Goal: Transaction & Acquisition: Purchase product/service

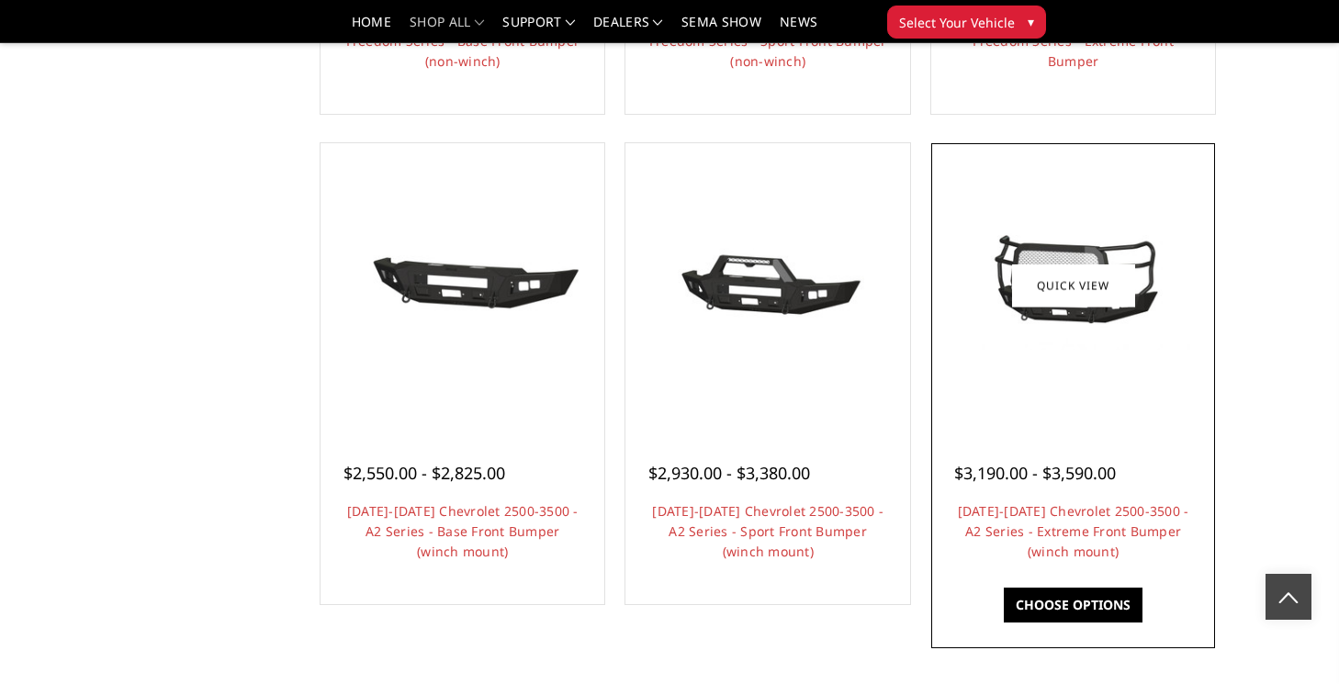
scroll to position [1060, 0]
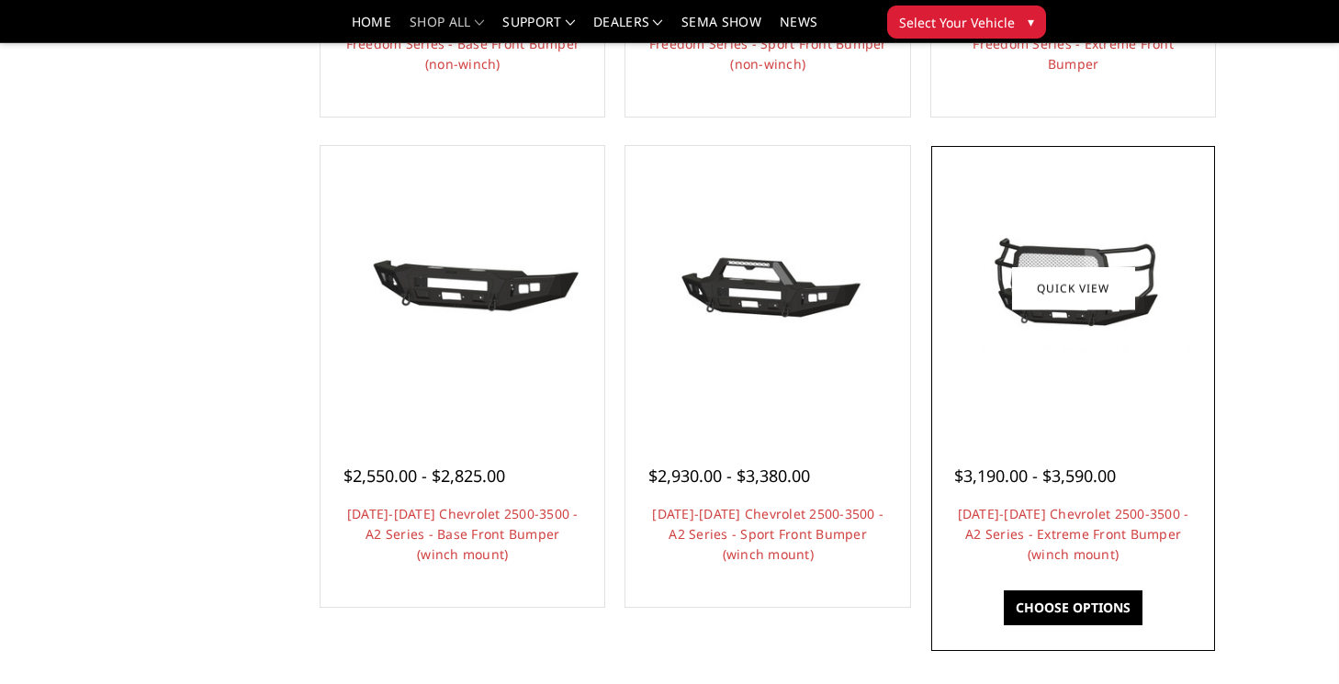
click at [1091, 283] on img at bounding box center [1073, 288] width 275 height 129
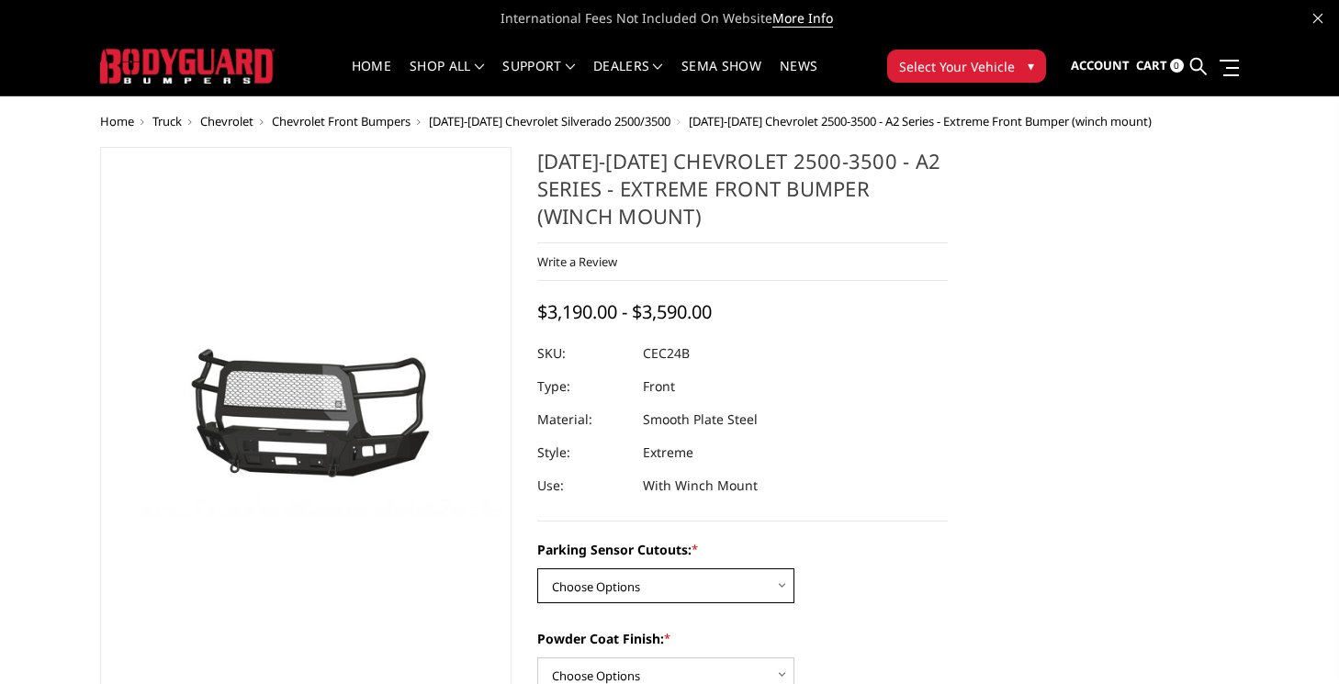
click at [740, 569] on select "Choose Options No - Without Parking Sensor Cutouts Yes - With Parking Sensor Cu…" at bounding box center [665, 586] width 257 height 35
select select "2246"
click at [540, 569] on select "Choose Options No - Without Parking Sensor Cutouts Yes - With Parking Sensor Cu…" at bounding box center [665, 586] width 257 height 35
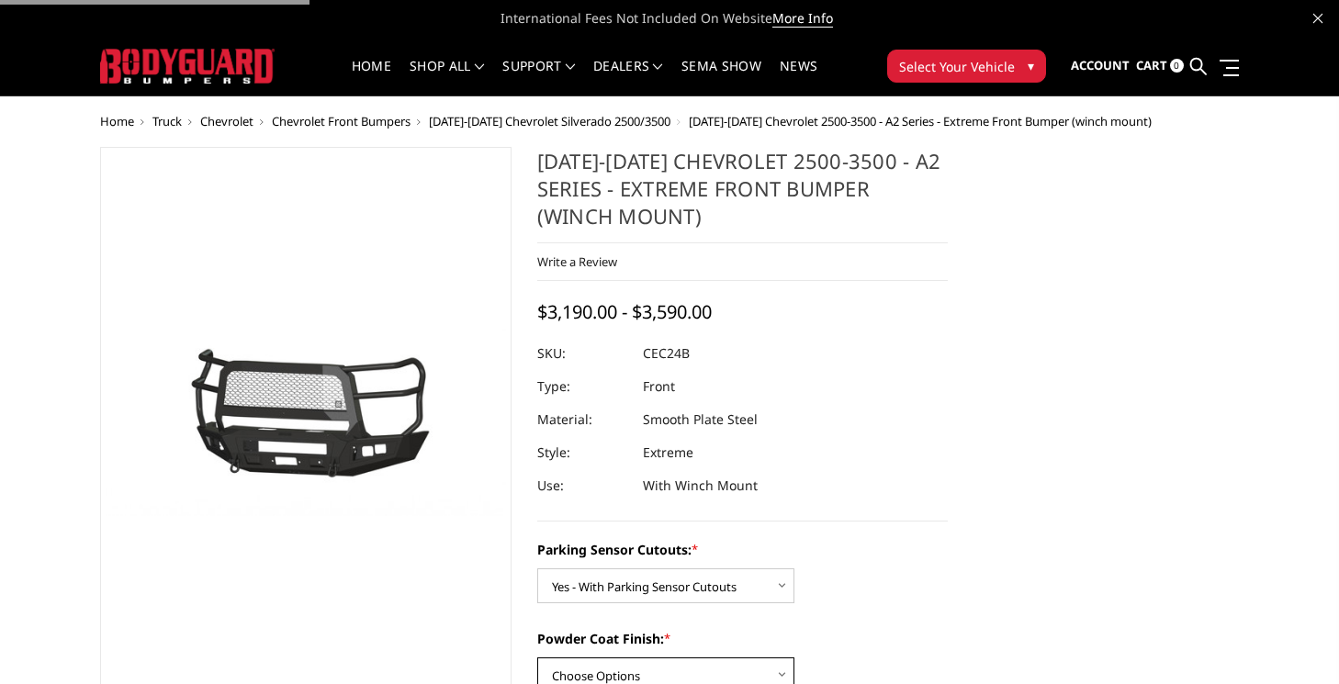
click at [745, 658] on select "Choose Options Bare Metal Textured Black Powder Coat" at bounding box center [665, 675] width 257 height 35
click at [540, 658] on select "Choose Options Bare Metal Textured Black Powder Coat" at bounding box center [665, 675] width 257 height 35
click at [679, 659] on select "Choose Options Bare Metal Textured Black Powder Coat" at bounding box center [665, 675] width 257 height 35
select select "2248"
click at [540, 658] on select "Choose Options Bare Metal Textured Black Powder Coat" at bounding box center [665, 675] width 257 height 35
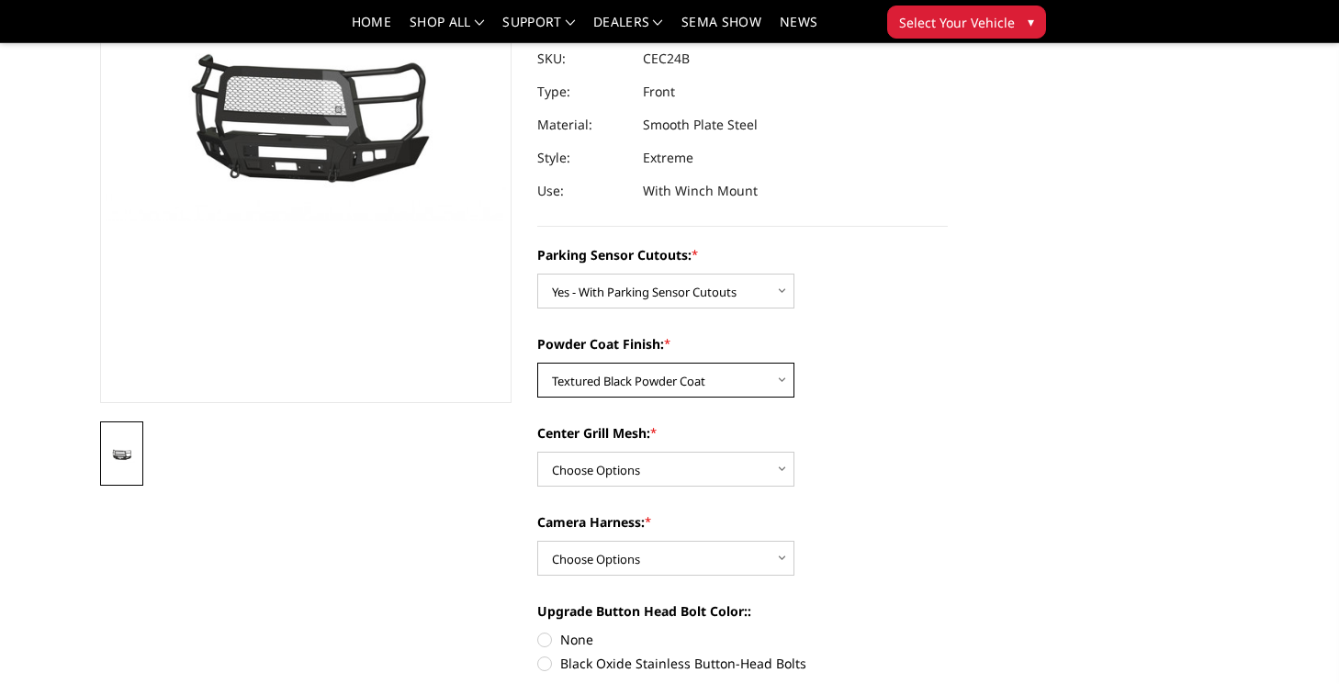
scroll to position [229, 0]
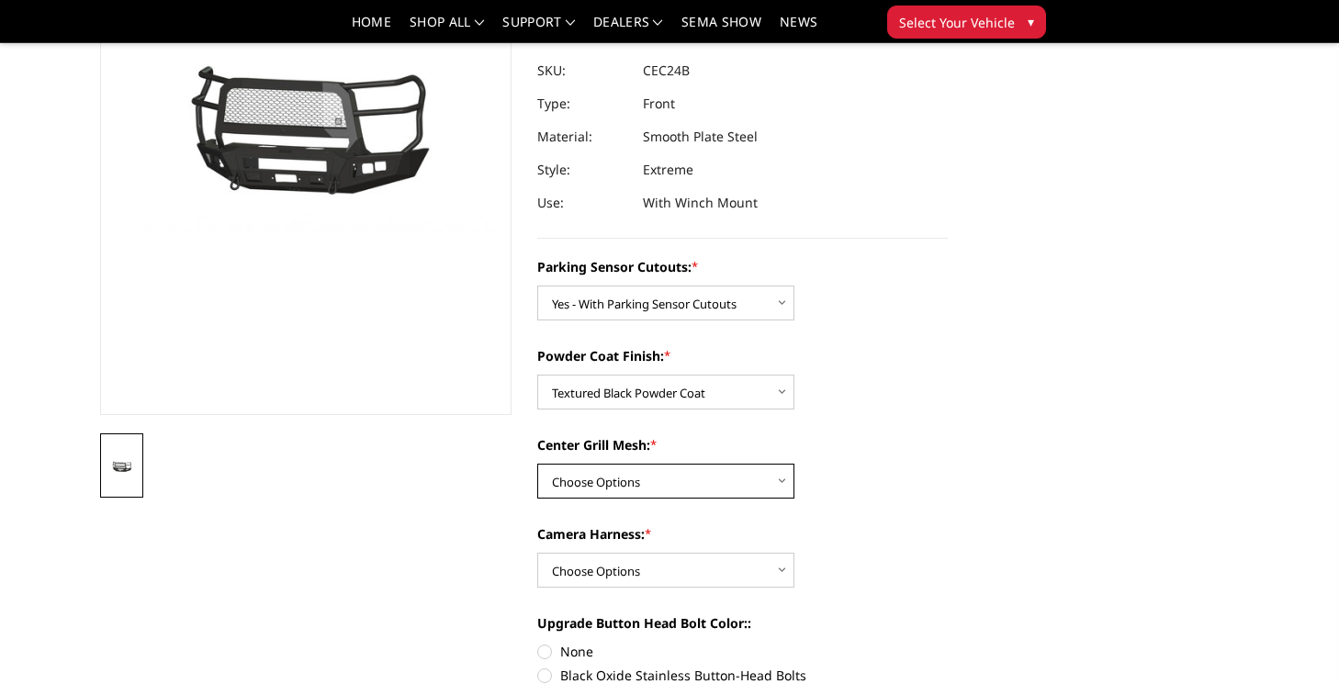
click at [717, 464] on select "Choose Options With Center Grill Mesh Without Center Grill Mesh" at bounding box center [665, 481] width 257 height 35
select select "2250"
click at [540, 464] on select "Choose Options With Center Grill Mesh Without Center Grill Mesh" at bounding box center [665, 481] width 257 height 35
click at [745, 553] on select "Choose Options WITH Camera Harness WITHOUT Camera Harness" at bounding box center [665, 570] width 257 height 35
select select "2251"
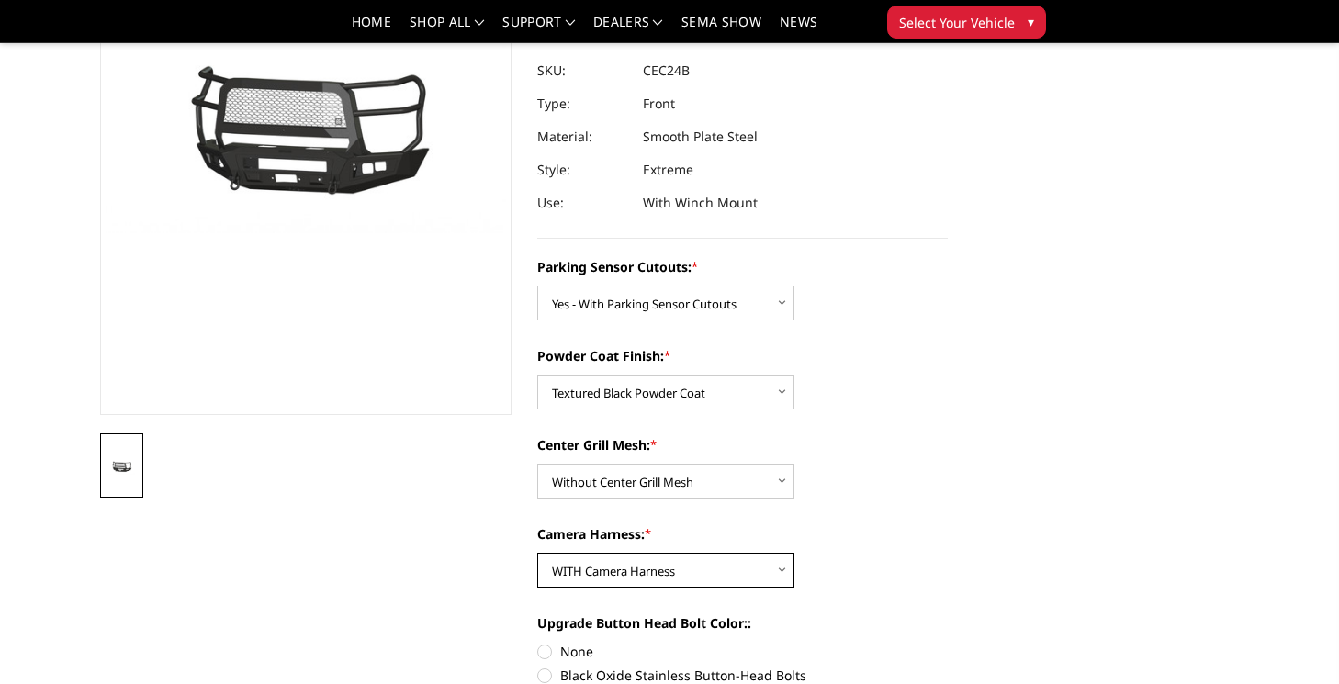
click at [540, 553] on select "Choose Options WITH Camera Harness WITHOUT Camera Harness" at bounding box center [665, 570] width 257 height 35
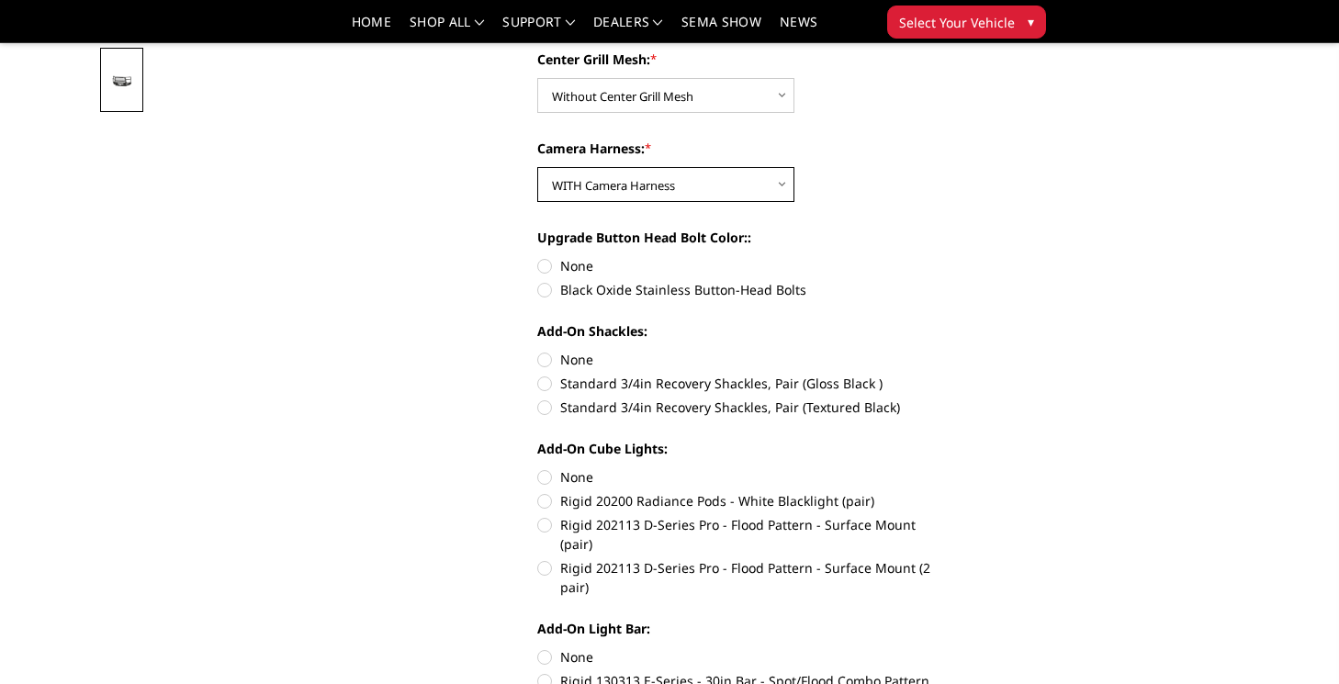
scroll to position [626, 0]
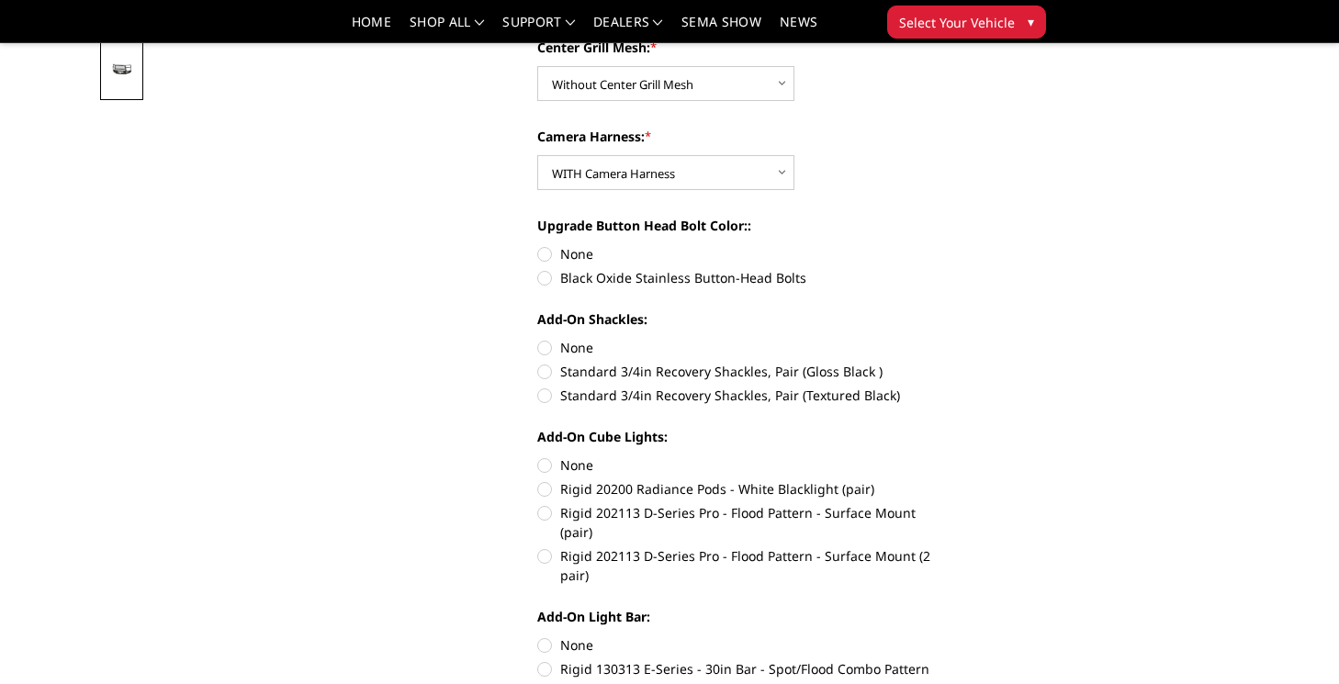
click at [556, 386] on label "Standard 3/4in Recovery Shackles, Pair (Textured Black)" at bounding box center [743, 395] width 412 height 19
click at [948, 363] on input "Standard 3/4in Recovery Shackles, Pair (Textured Black)" at bounding box center [948, 362] width 1 height 1
radio input "true"
click at [545, 547] on label "Rigid 202113 D-Series Pro - Flood Pattern - Surface Mount (2 pair)" at bounding box center [743, 566] width 412 height 39
click at [948, 504] on input "Rigid 202113 D-Series Pro - Flood Pattern - Surface Mount (2 pair)" at bounding box center [948, 503] width 1 height 1
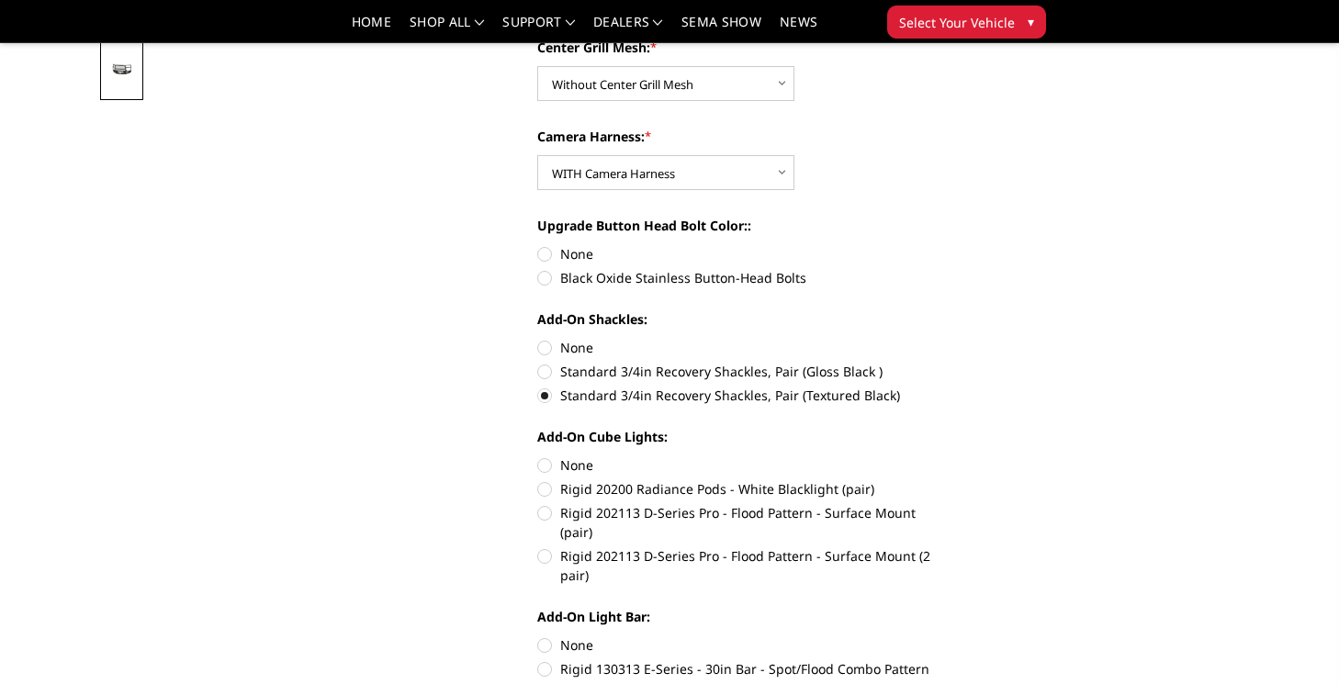
radio input "true"
click at [553, 660] on label "Rigid 130313 E-Series - 30in Bar - Spot/Flood Combo Pattern" at bounding box center [743, 669] width 412 height 19
click at [948, 636] on input "Rigid 130313 E-Series - 30in Bar - Spot/Flood Combo Pattern" at bounding box center [948, 636] width 1 height 1
radio input "true"
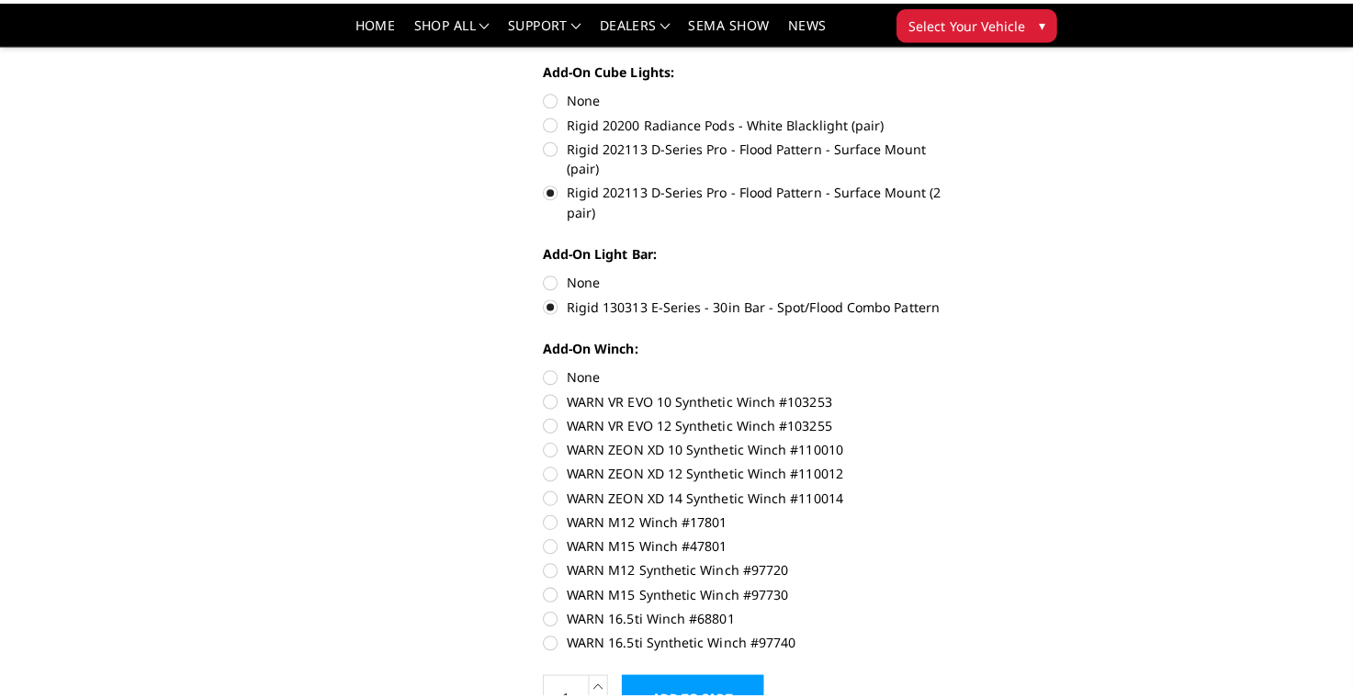
scroll to position [1042, 0]
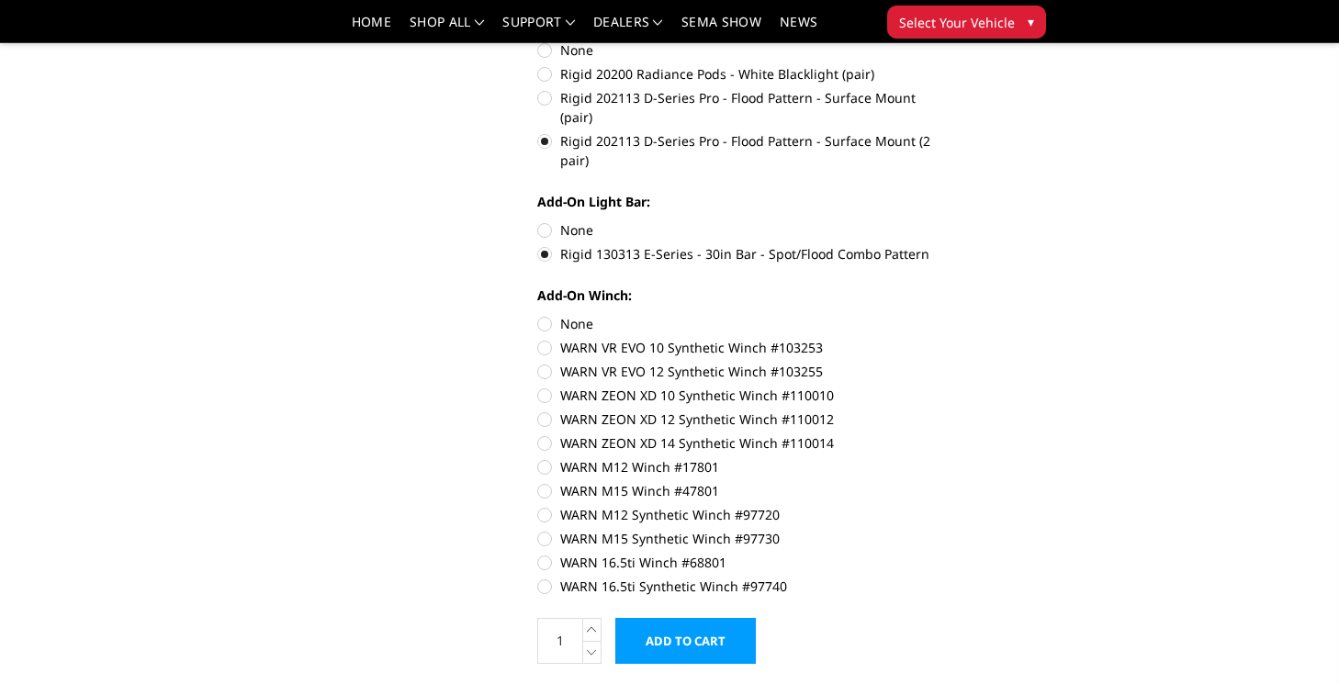
click at [552, 481] on label "WARN M15 Winch #47801" at bounding box center [743, 490] width 412 height 19
click at [948, 457] on input "WARN M15 Winch #47801" at bounding box center [948, 457] width 1 height 1
radio input "true"
click at [553, 457] on label "WARN M12 Winch #17801" at bounding box center [743, 466] width 412 height 19
click at [948, 434] on input "WARN M12 Winch #17801" at bounding box center [948, 434] width 1 height 1
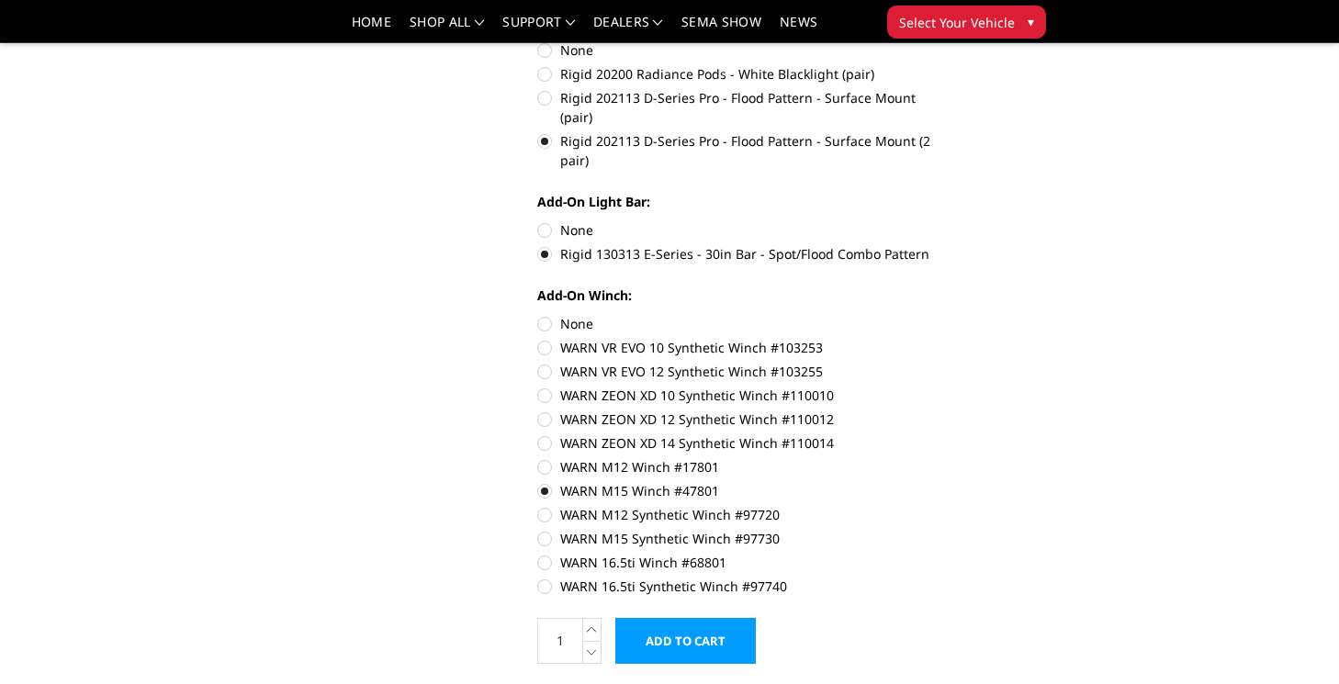
radio input "true"
click at [695, 618] on input "Add to Cart" at bounding box center [685, 641] width 141 height 46
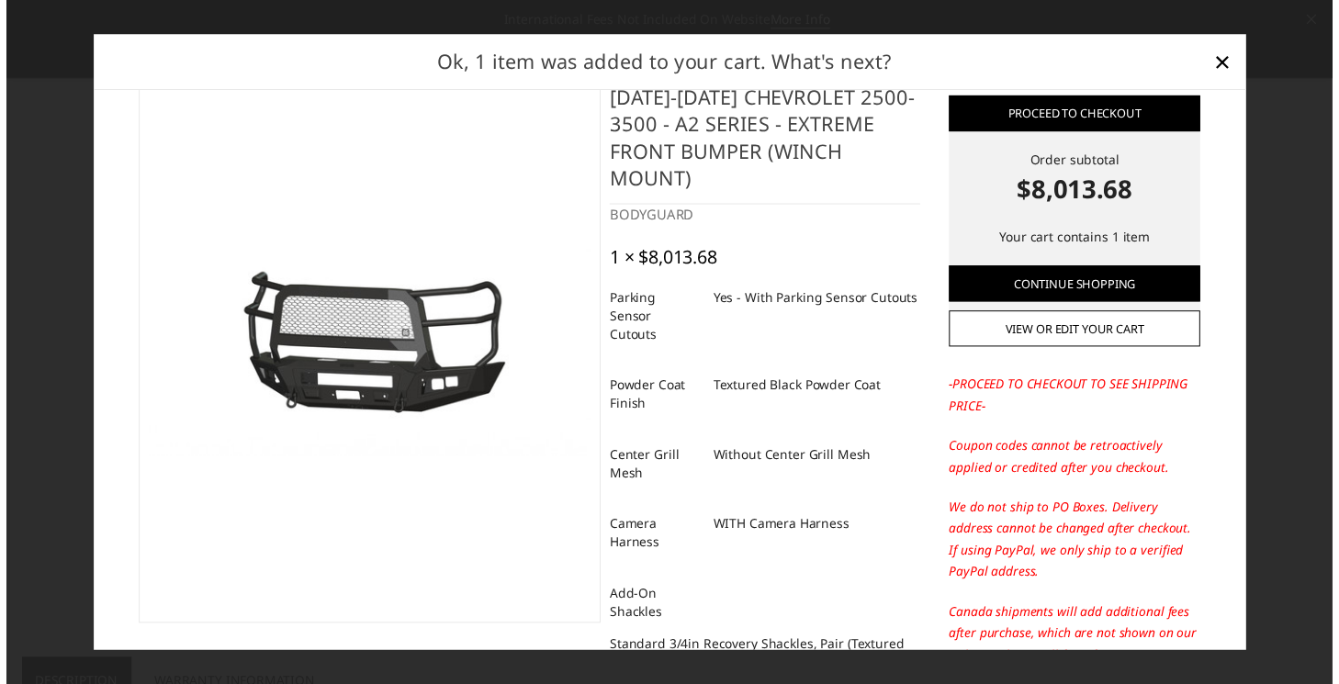
scroll to position [0, 0]
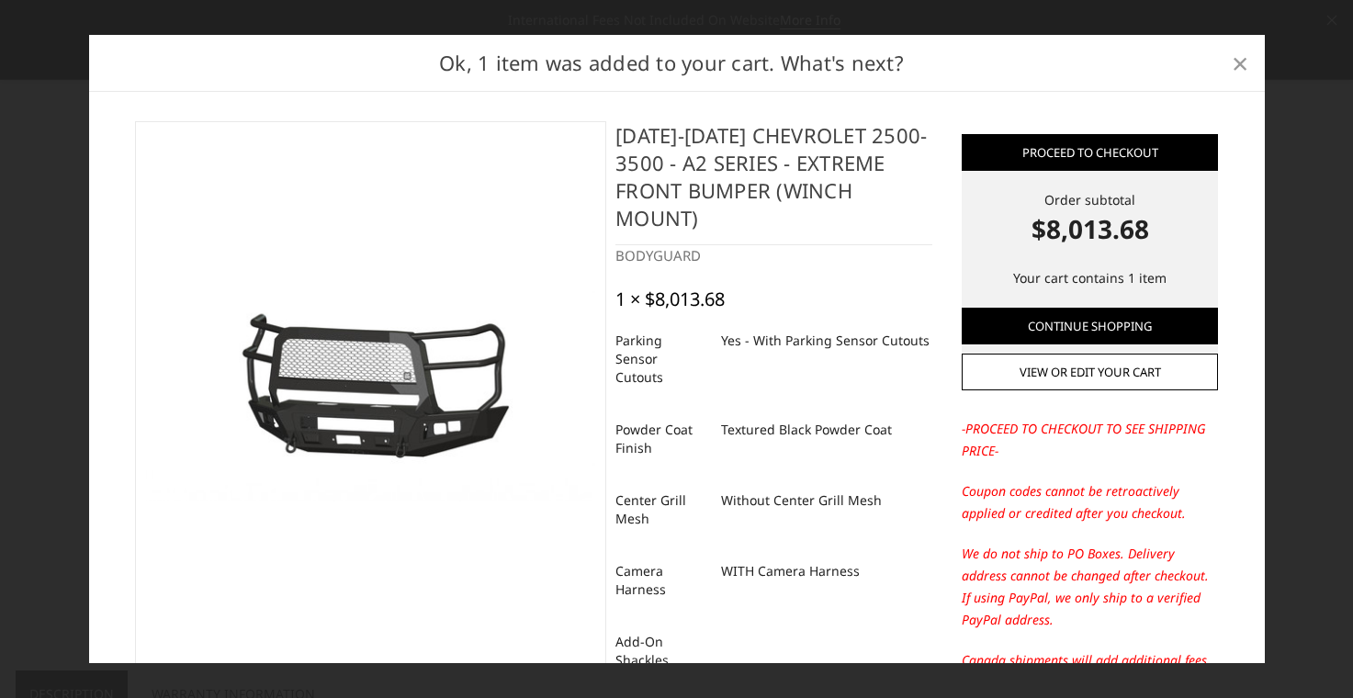
click at [1251, 68] on link "×" at bounding box center [1239, 63] width 29 height 29
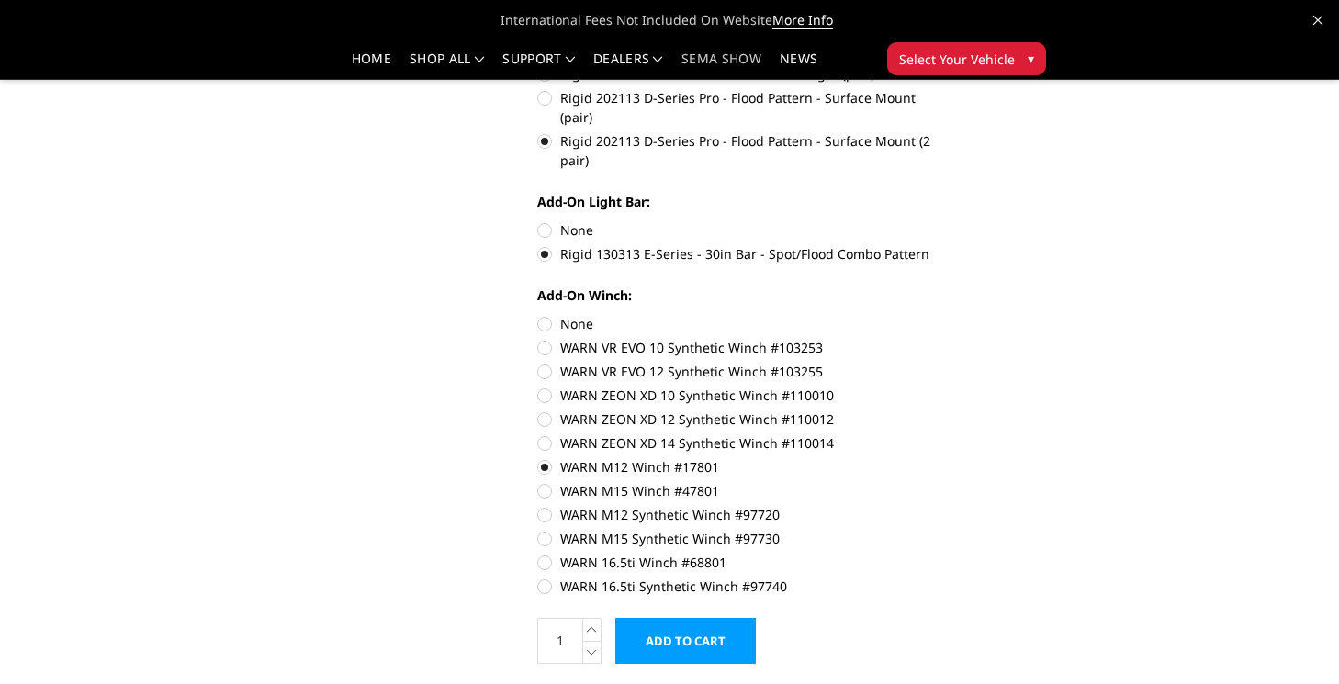
click at [762, 56] on link "SEMA Show" at bounding box center [722, 65] width 80 height 27
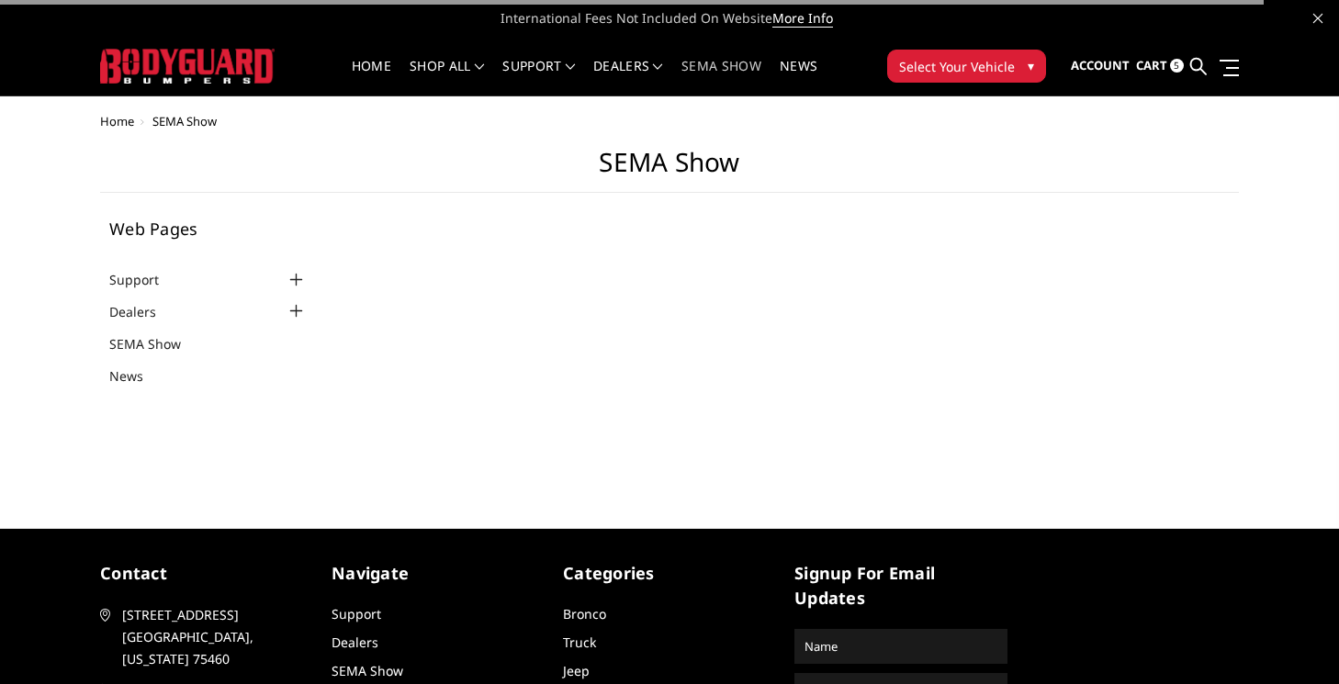
select select "US"
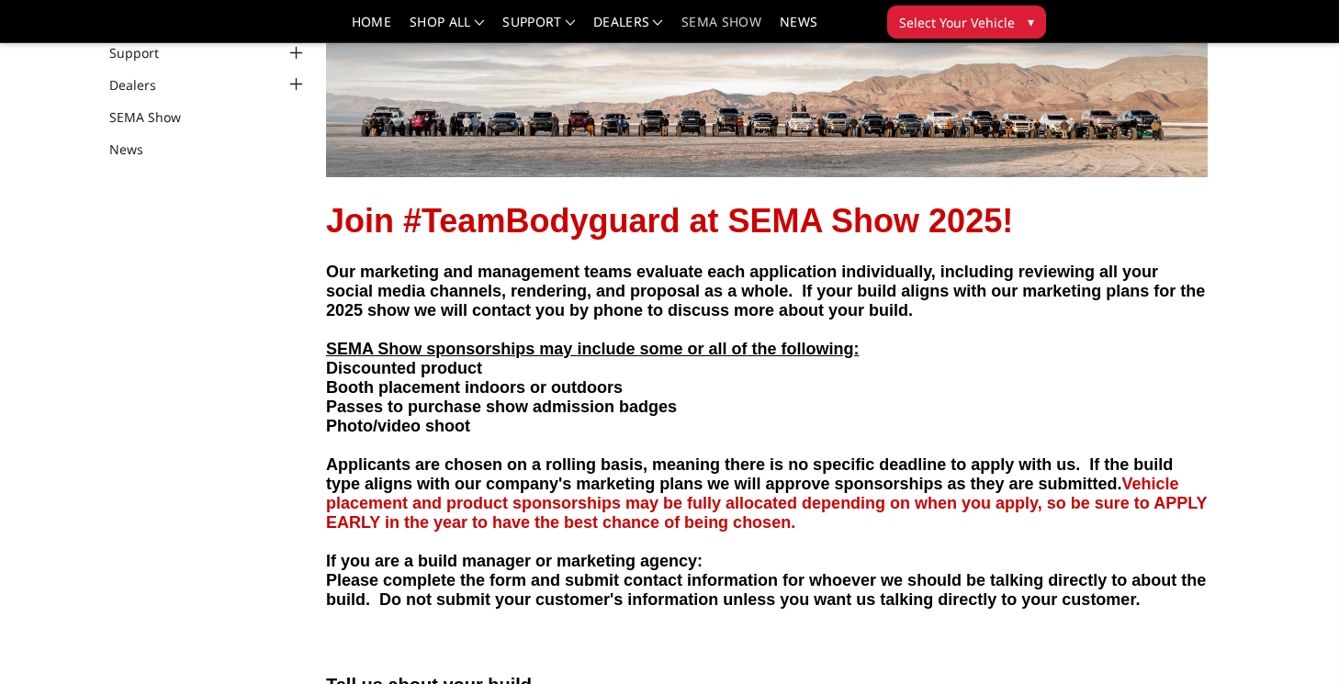
scroll to position [136, 0]
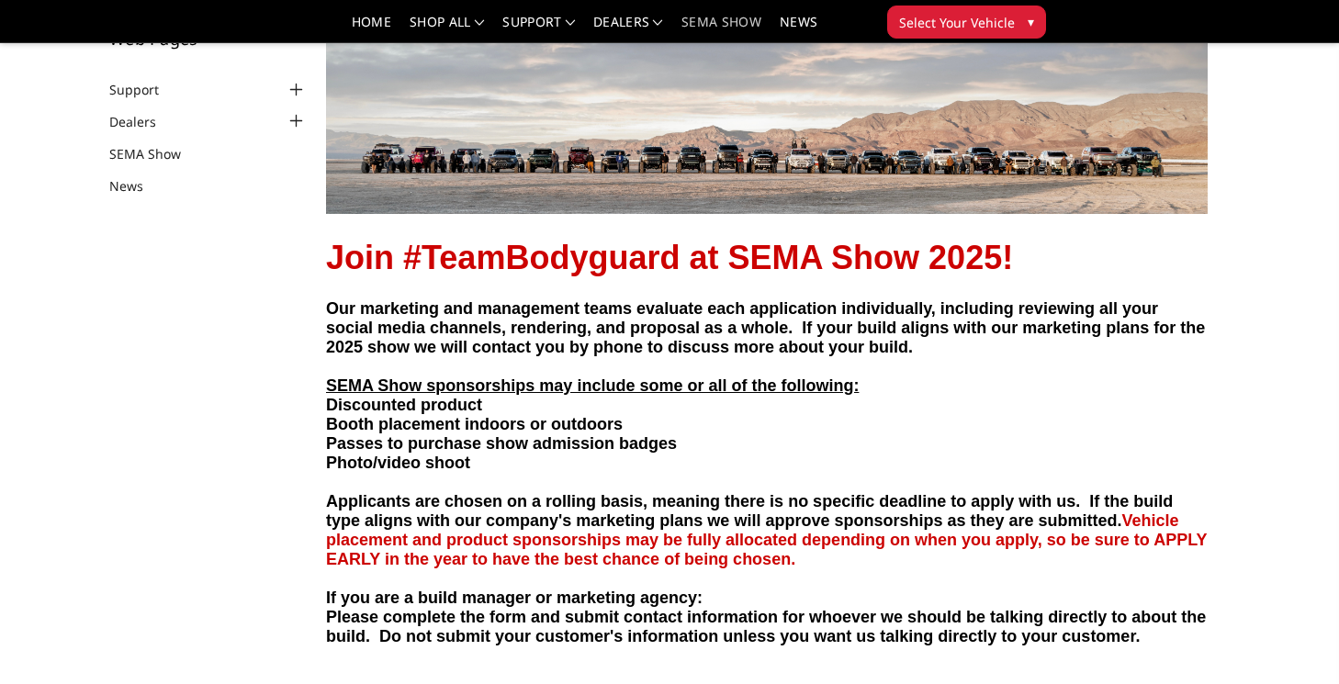
click at [1015, 21] on span "Select Your Vehicle" at bounding box center [957, 22] width 116 height 19
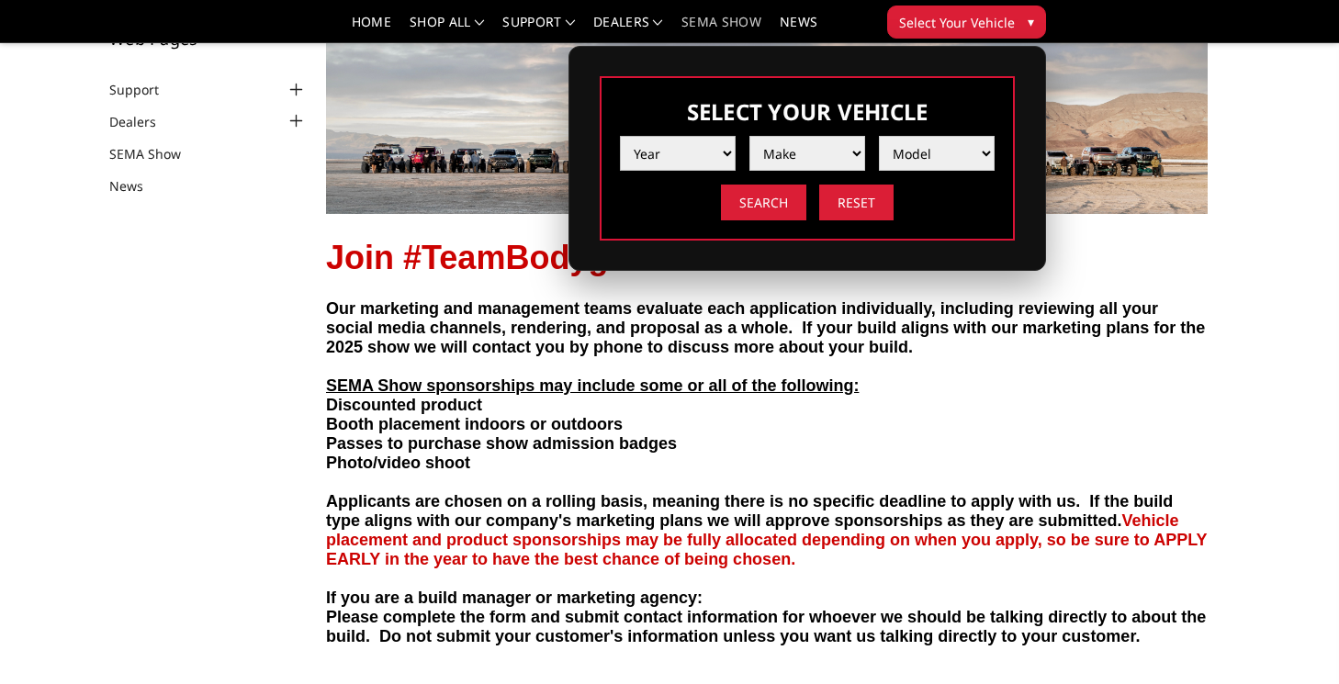
click at [736, 152] on select "Year 2025 2024 2023 2022 2021 2020 2019 2018 2017 2016 2015 2014 2013 2012 2011…" at bounding box center [678, 153] width 116 height 35
select select "yr_2025"
click at [680, 136] on select "Year 2025 2024 2023 2022 2021 2020 2019 2018 2017 2016 2015 2014 2013 2012 2011…" at bounding box center [678, 153] width 116 height 35
click at [865, 153] on select "Make Chevrolet Ford GMC Ram Toyota" at bounding box center [808, 153] width 116 height 35
select select "mk_chevrolet"
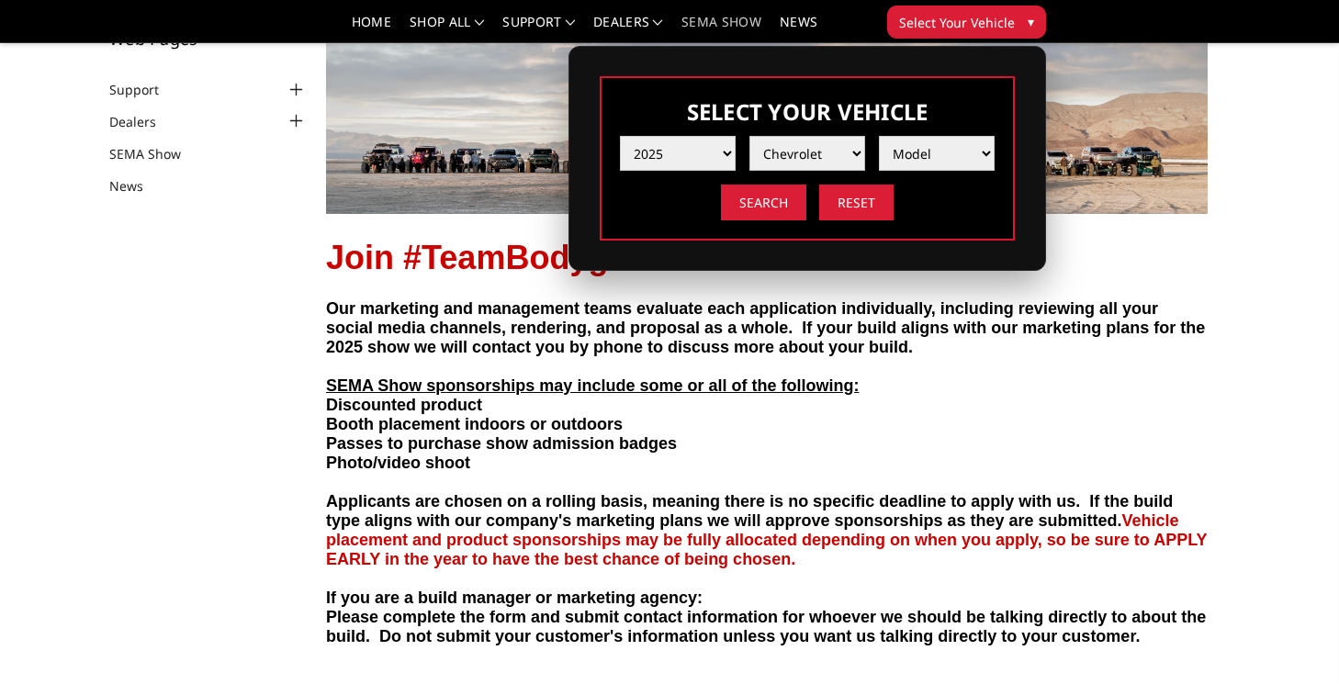
click at [808, 136] on select "Make Chevrolet Ford GMC Ram Toyota" at bounding box center [808, 153] width 116 height 35
select select "md_silverado-2500-3500"
click at [938, 136] on select "Model Silverado 1500 Silverado 2500 / 3500 Silverado 4500 / 5500 / 6500" at bounding box center [937, 153] width 116 height 35
click at [807, 208] on input "Search" at bounding box center [763, 203] width 85 height 36
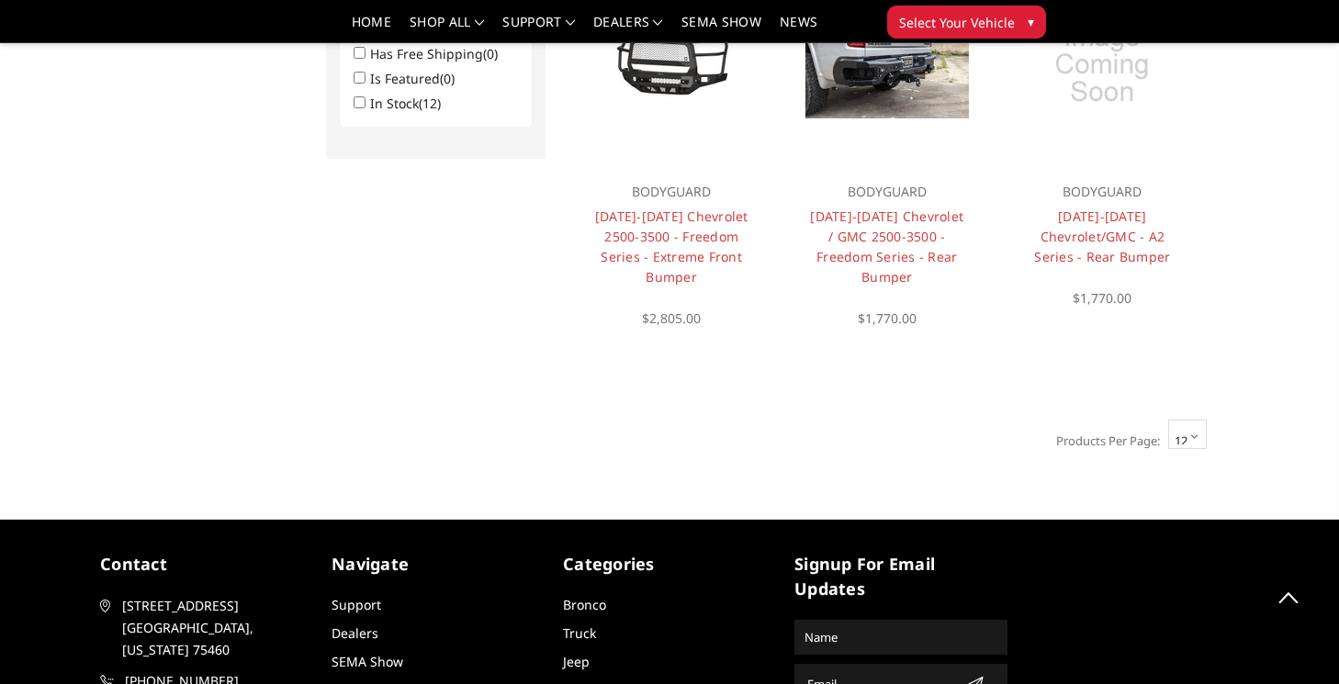
scroll to position [1408, 0]
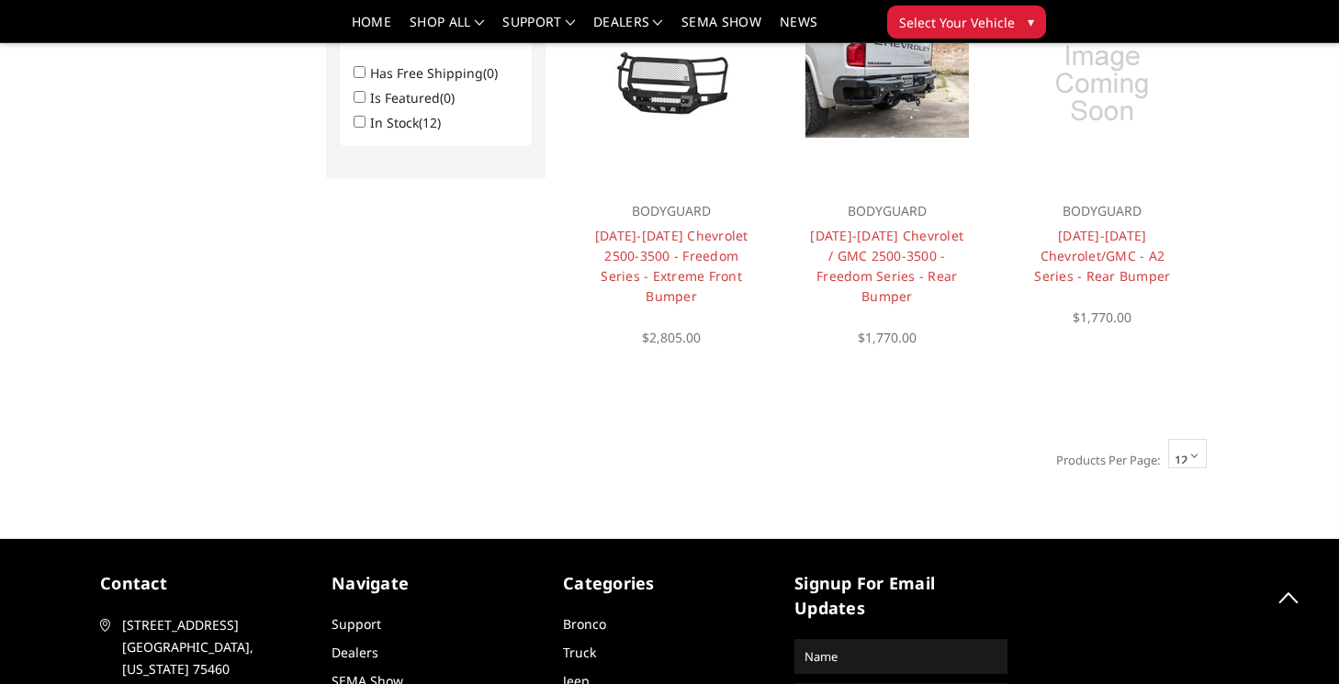
click at [1207, 468] on select "12 15 18 21 24" at bounding box center [1187, 453] width 39 height 29
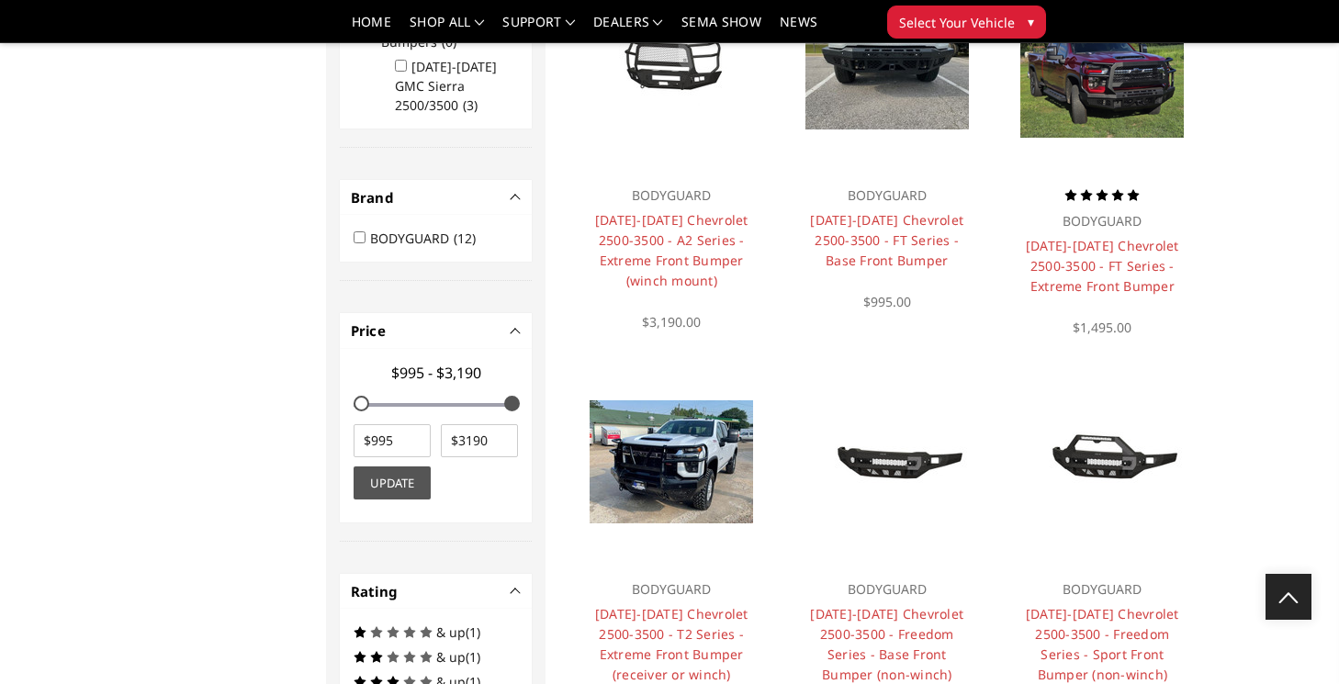
scroll to position [603, 0]
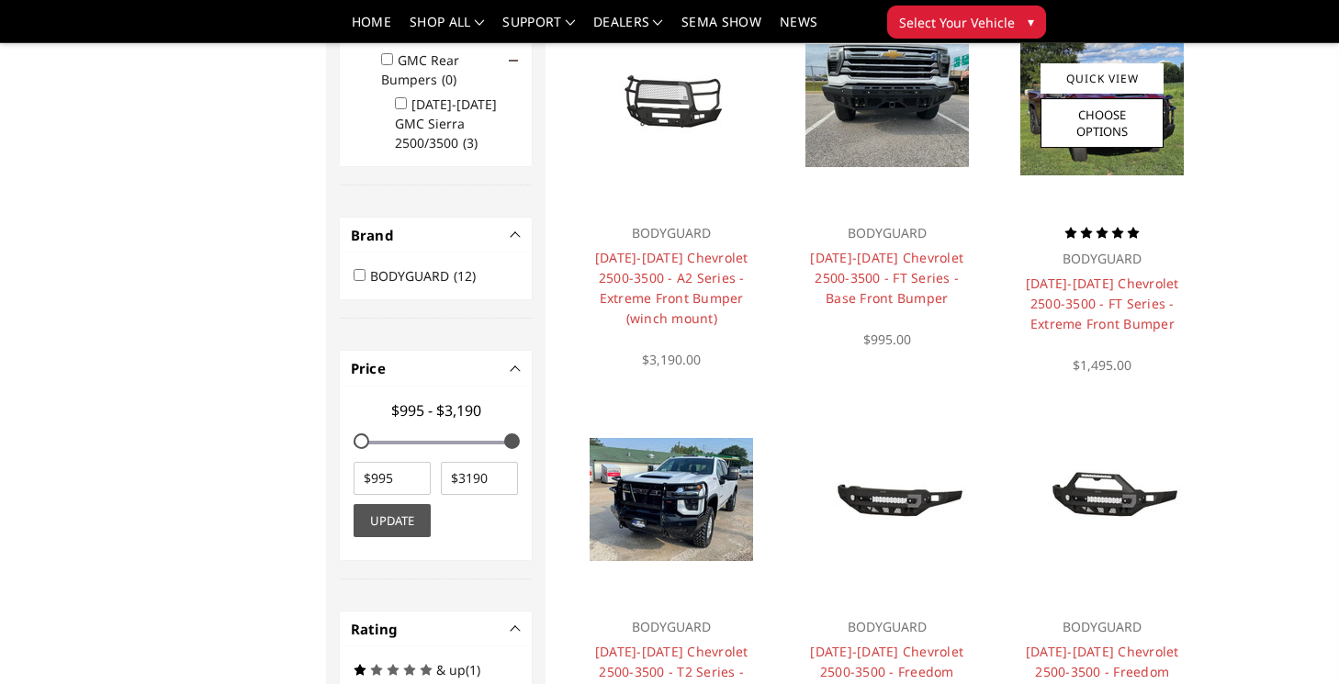
click at [1184, 64] on img at bounding box center [1103, 106] width 164 height 140
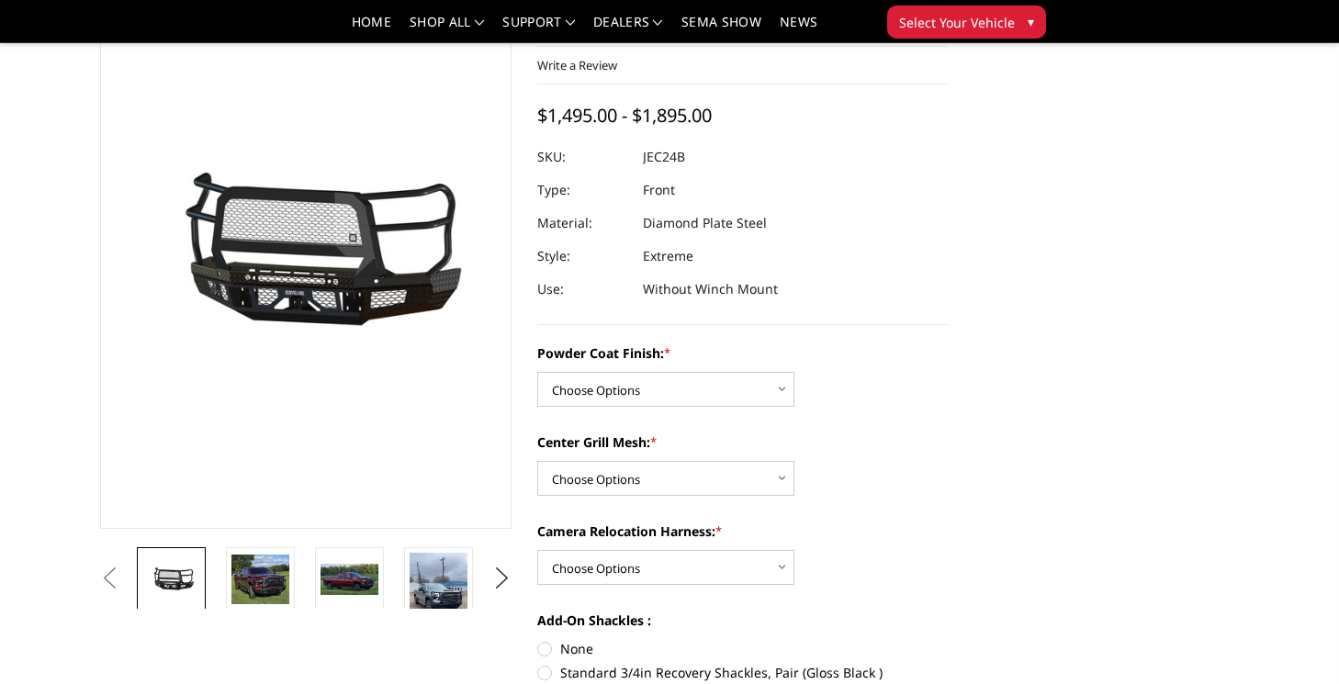
scroll to position [108, 0]
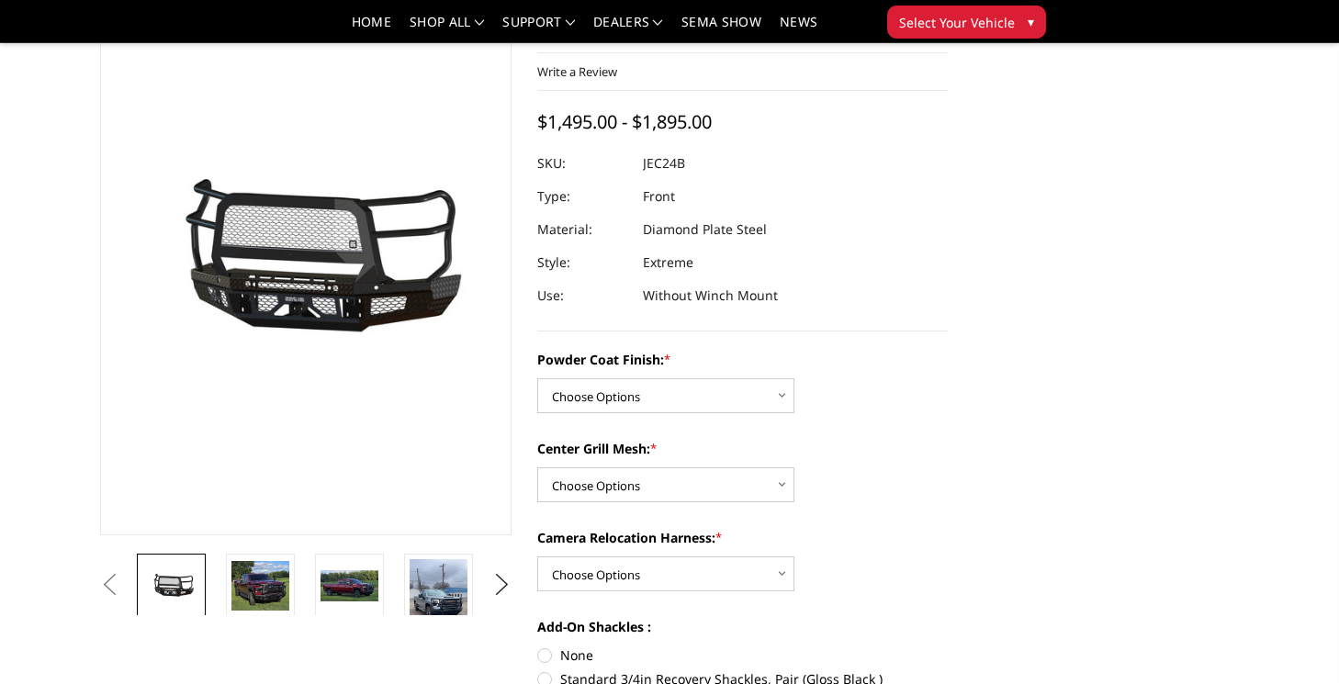
click at [499, 600] on img at bounding box center [528, 610] width 58 height 103
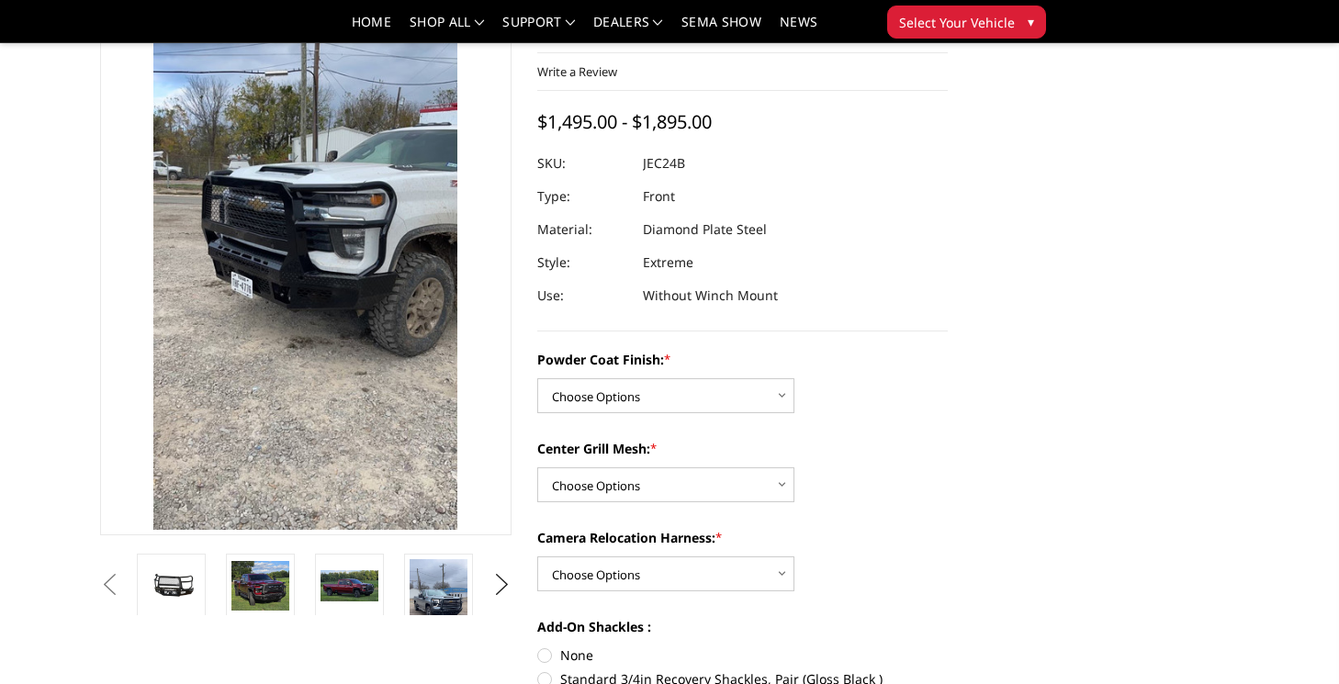
scroll to position [0, 0]
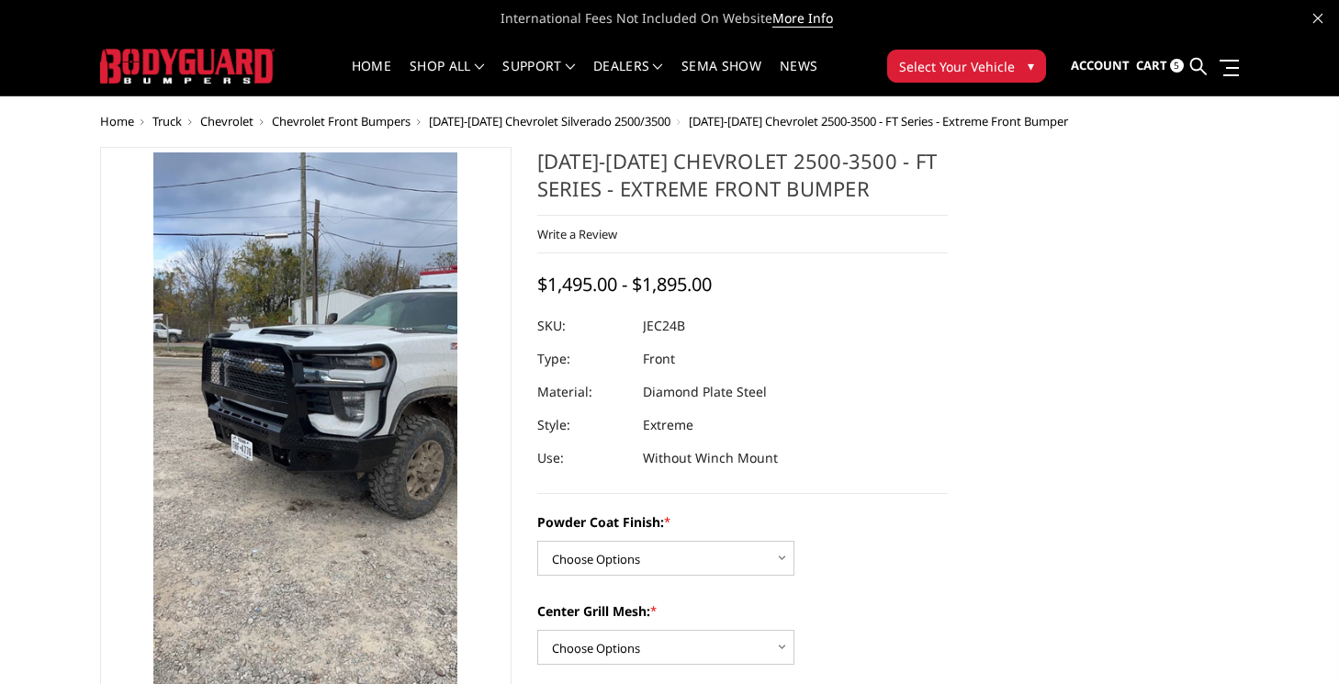
click at [336, 461] on img at bounding box center [331, 379] width 661 height 1176
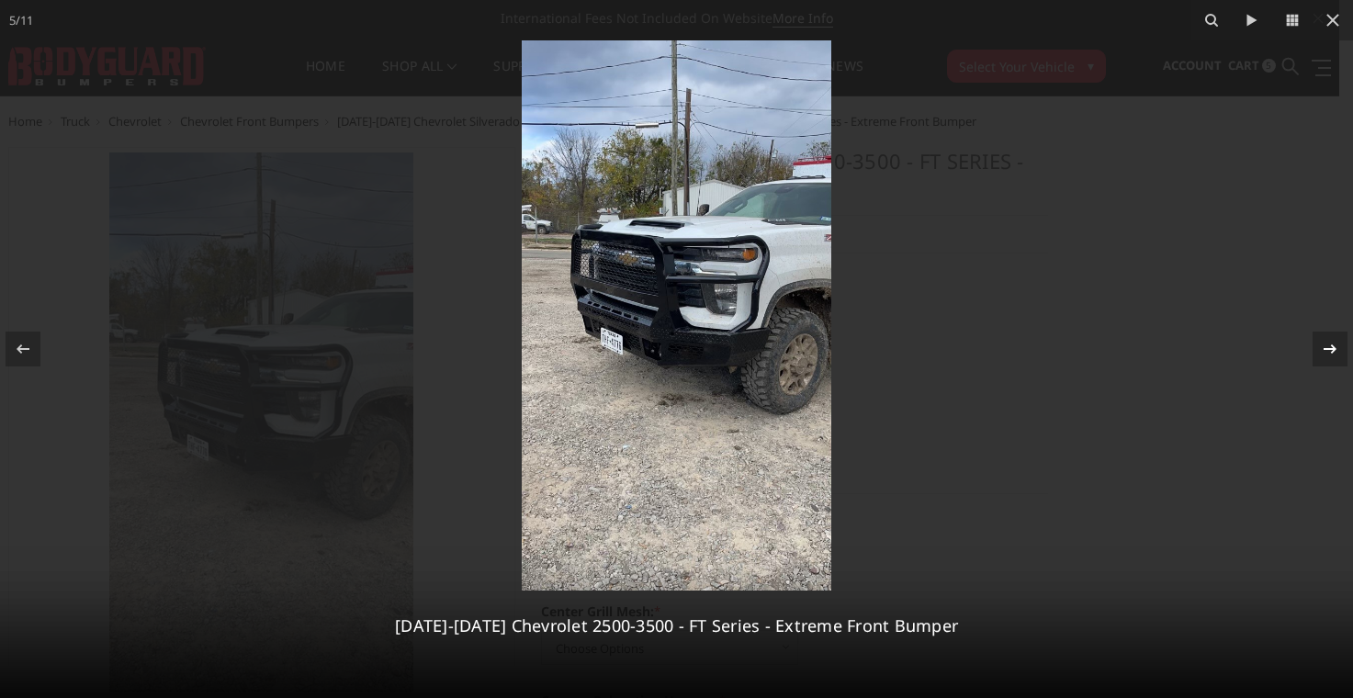
click at [1326, 344] on icon at bounding box center [1330, 349] width 22 height 22
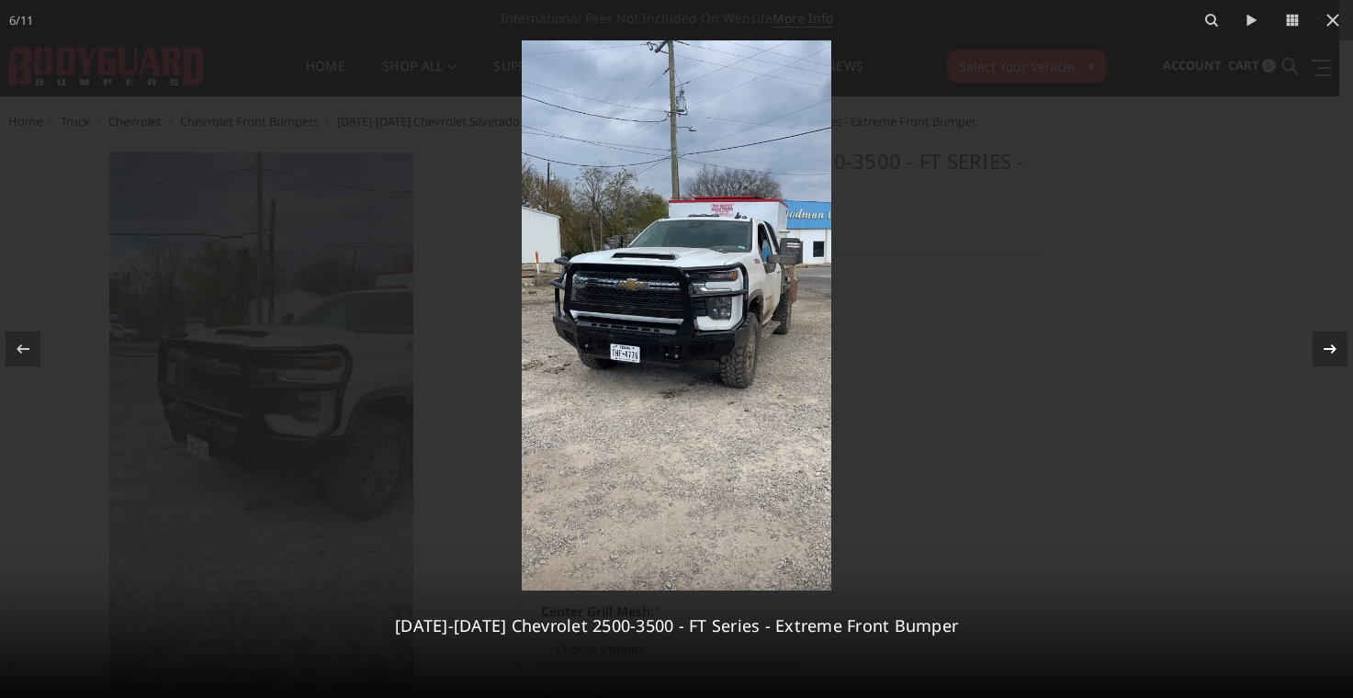
click at [1326, 344] on icon at bounding box center [1330, 349] width 22 height 22
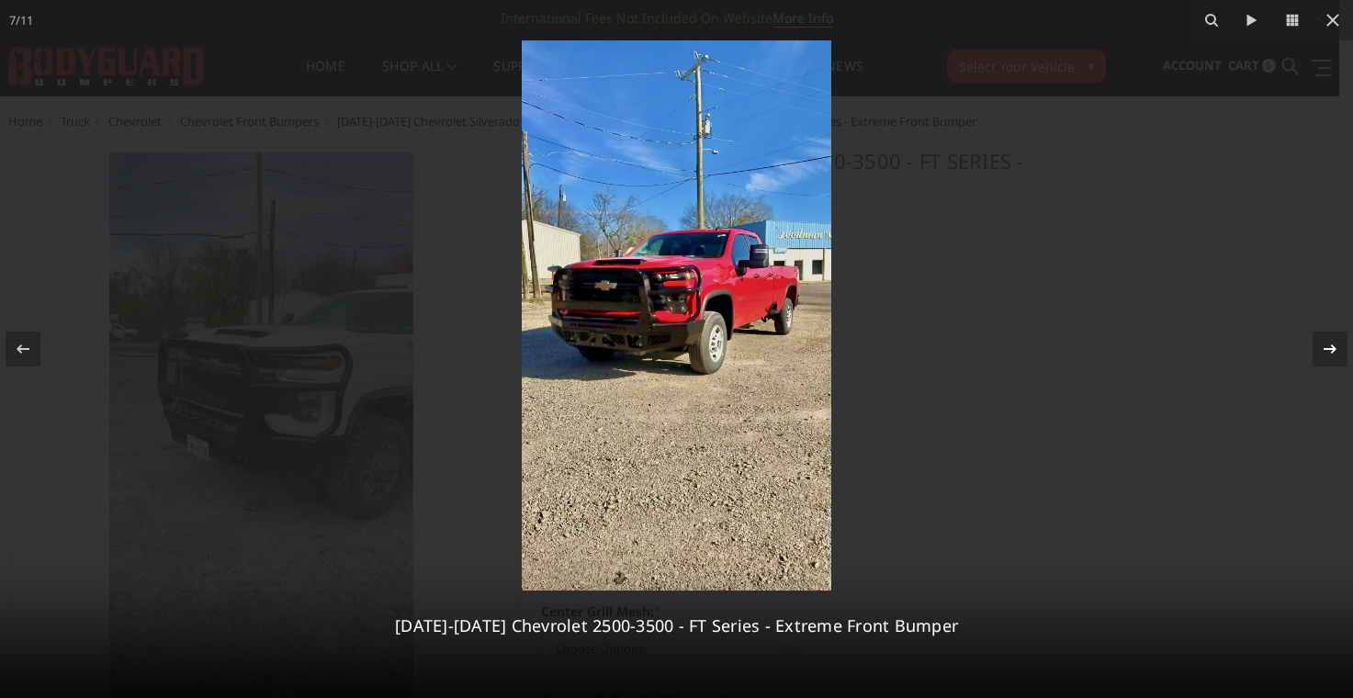
click at [1326, 344] on icon at bounding box center [1330, 349] width 22 height 22
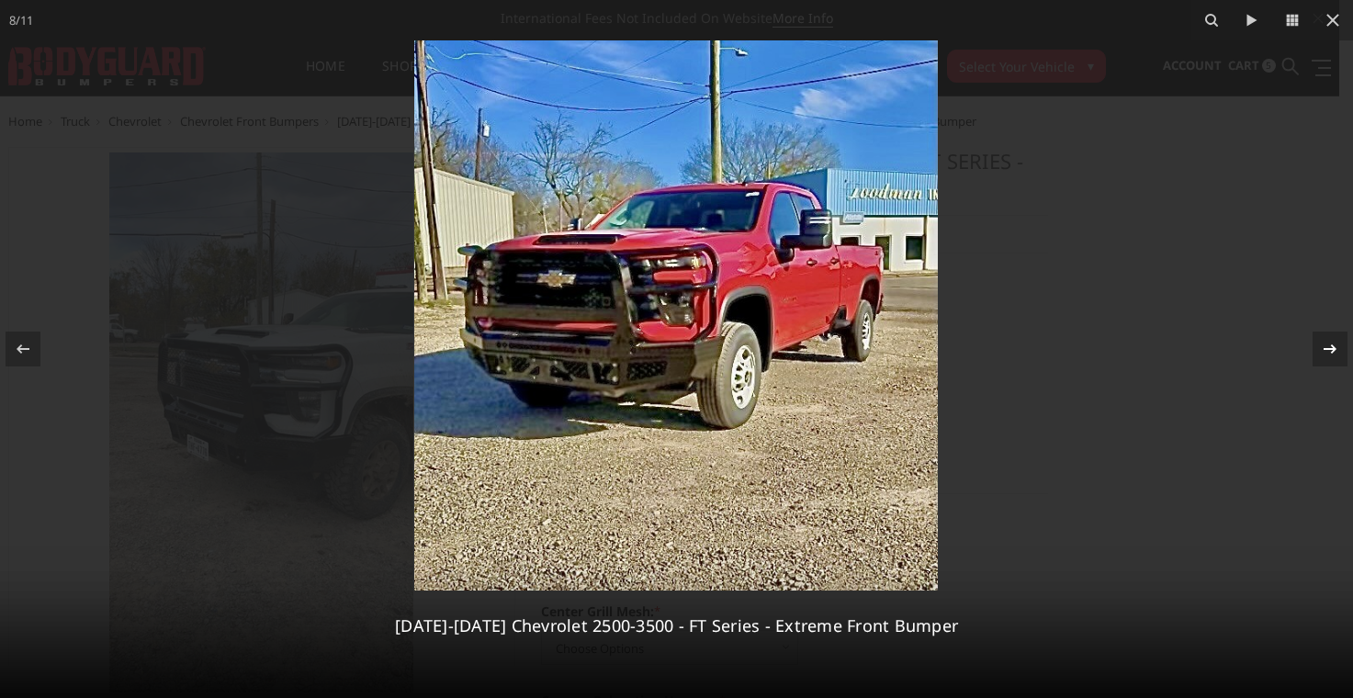
click at [1326, 344] on icon at bounding box center [1330, 349] width 22 height 22
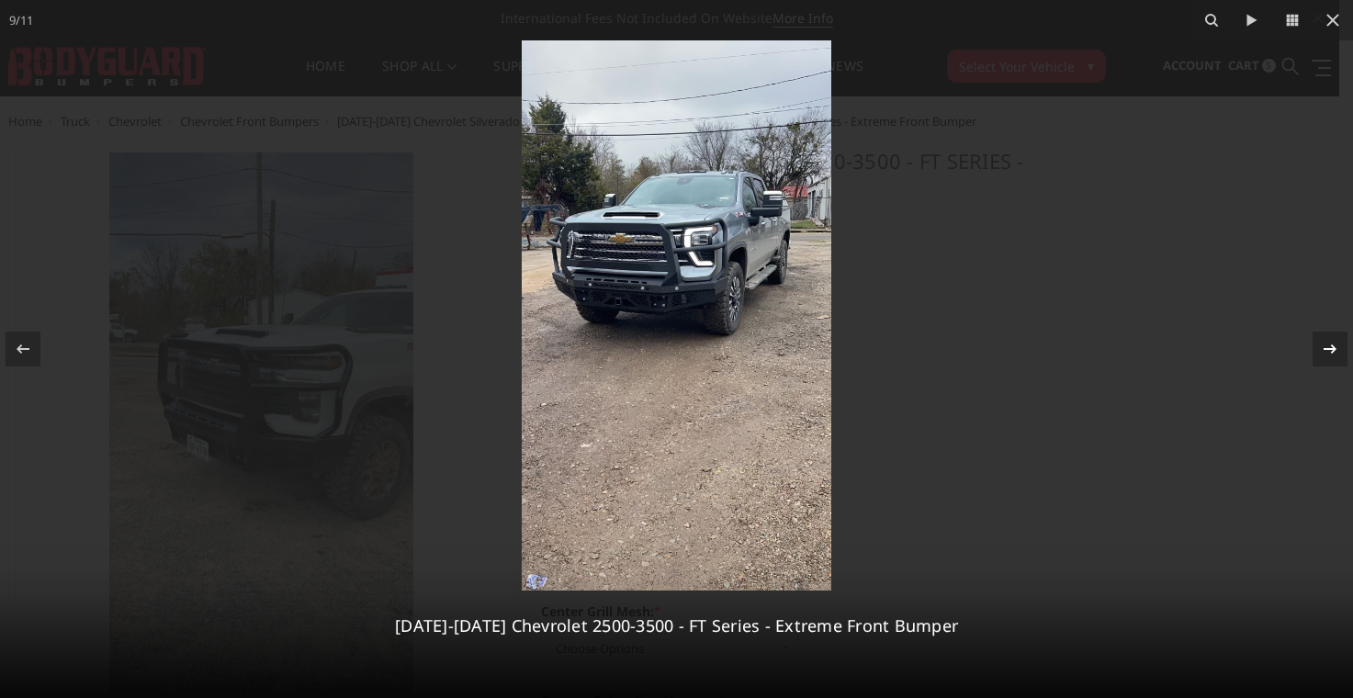
click at [1326, 344] on icon at bounding box center [1330, 349] width 22 height 22
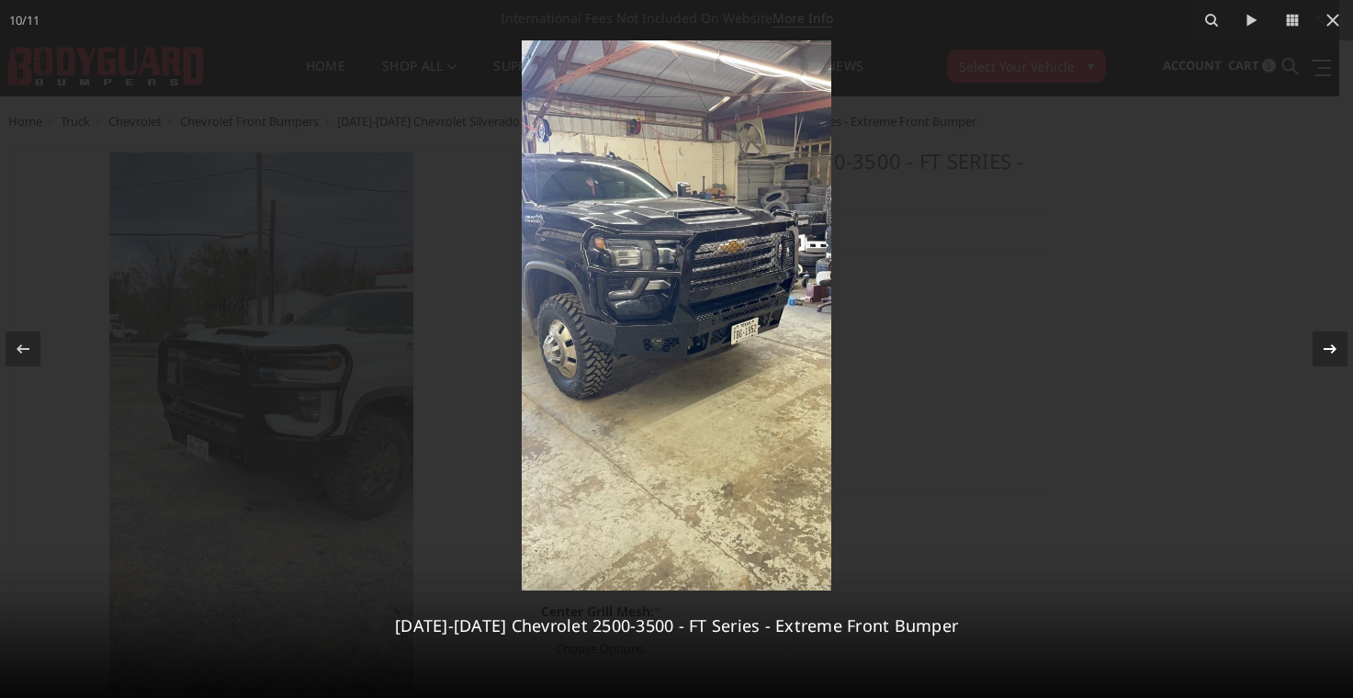
click at [1326, 344] on icon at bounding box center [1330, 349] width 22 height 22
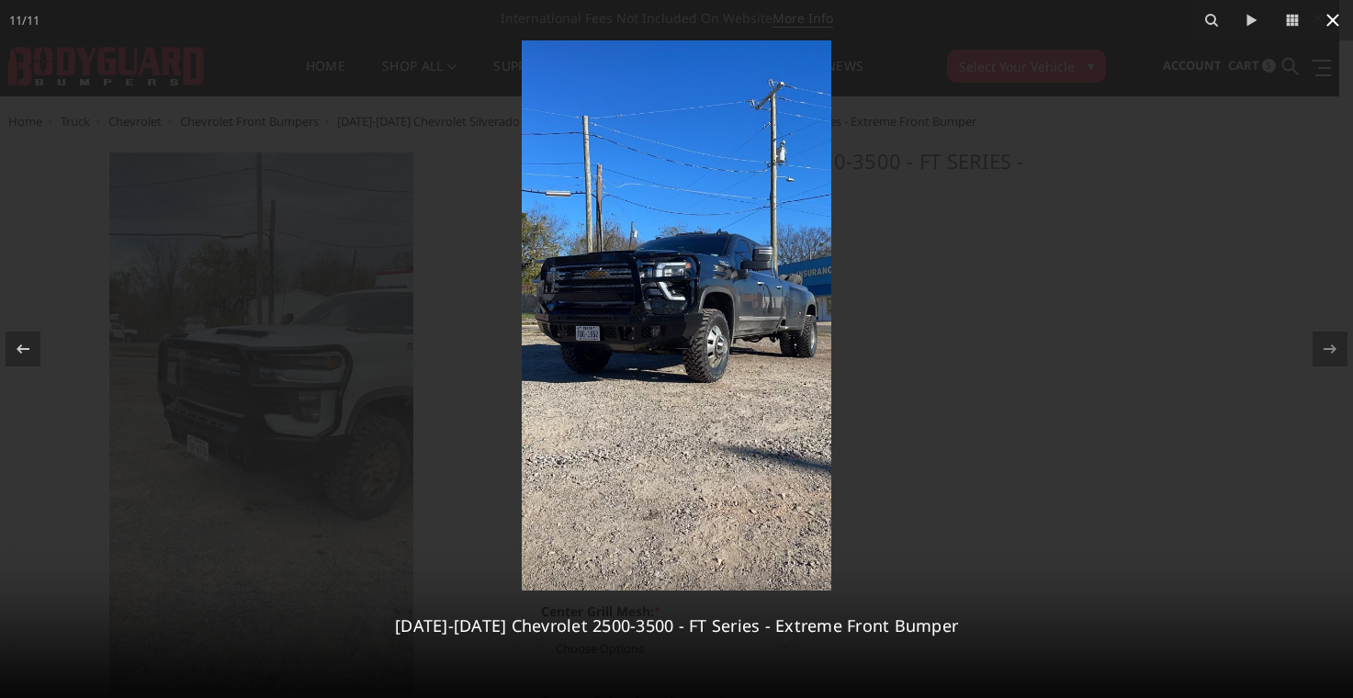
click at [1330, 17] on icon at bounding box center [1333, 20] width 22 height 22
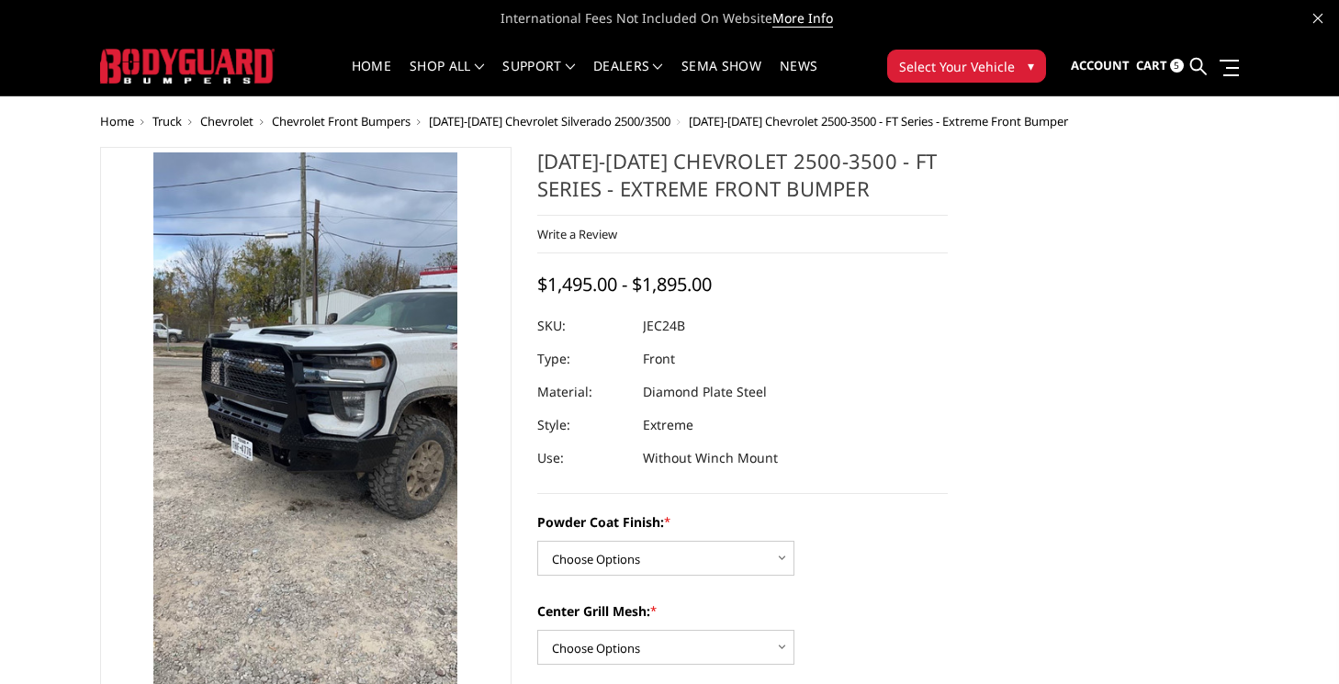
scroll to position [0, 537]
click at [352, 70] on link "Home" at bounding box center [372, 78] width 40 height 36
